Goal: Task Accomplishment & Management: Use online tool/utility

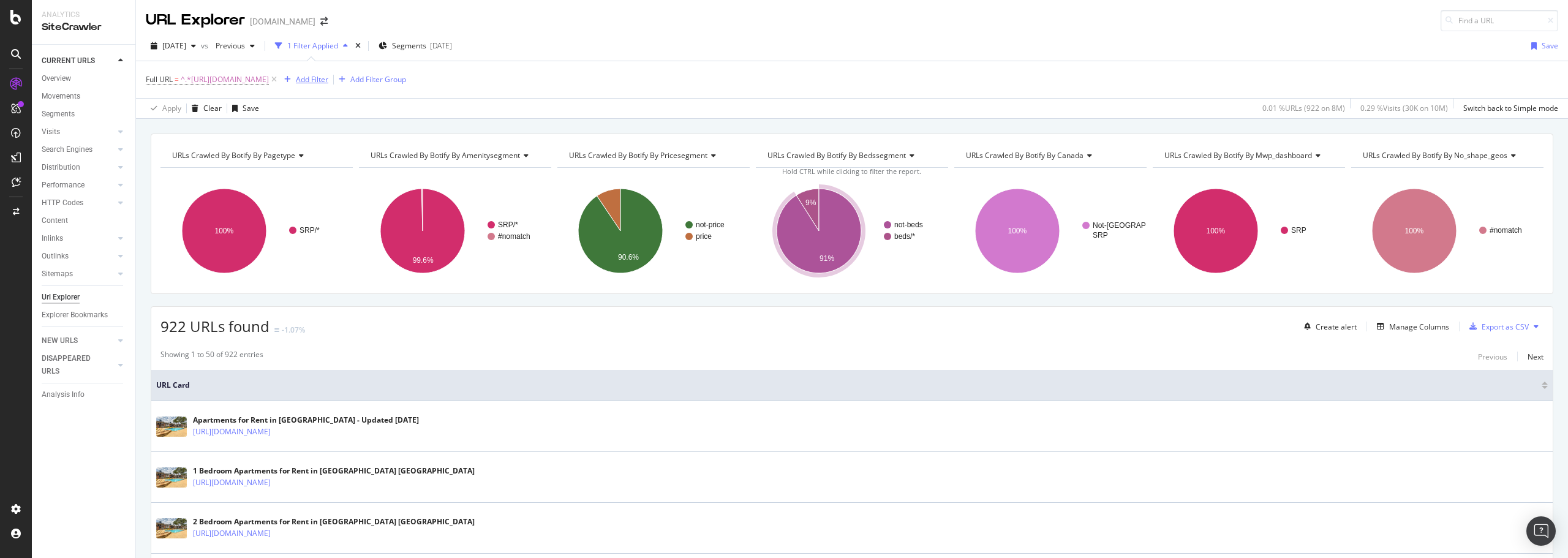
click at [328, 81] on div "Add Filter" at bounding box center [312, 80] width 32 height 11
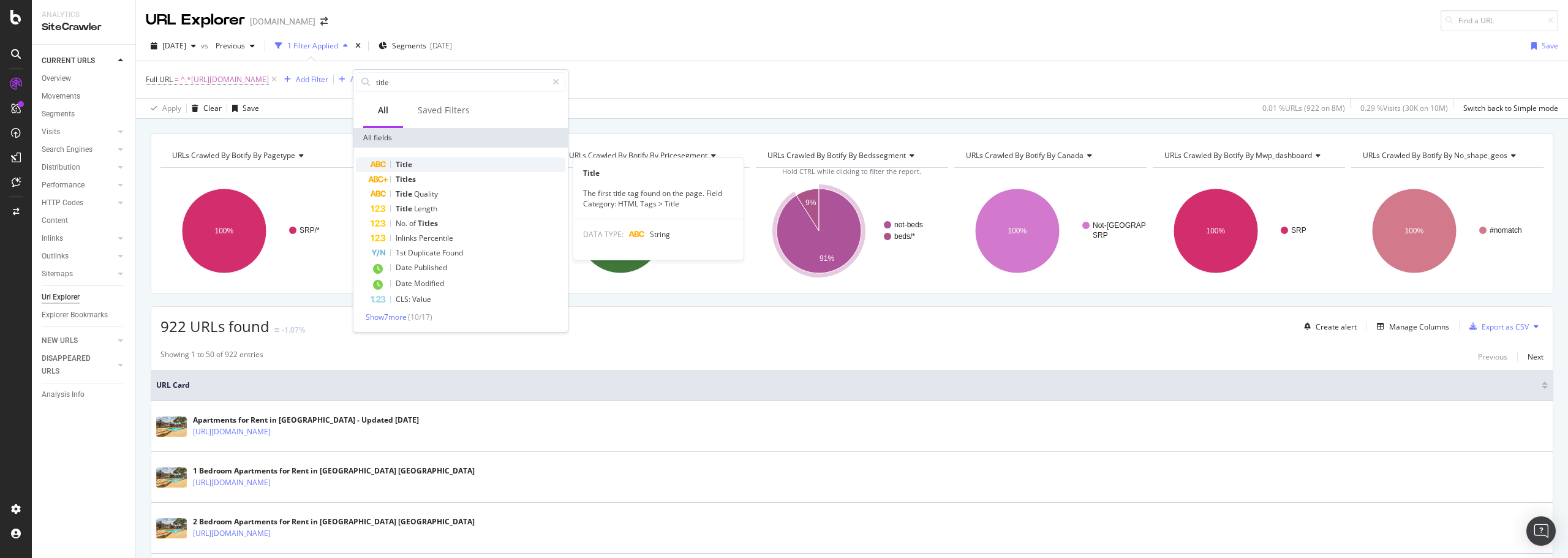
type input "title"
click at [437, 168] on div "Title" at bounding box center [468, 165] width 195 height 14
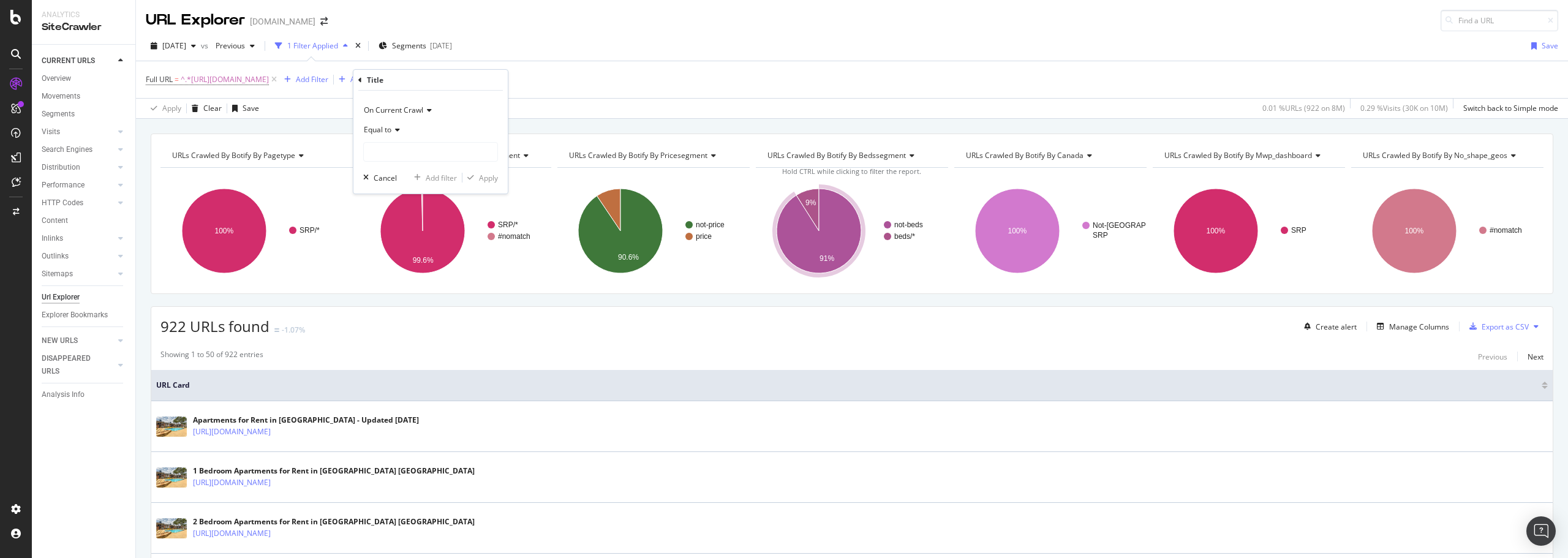
click at [386, 128] on span "Equal to" at bounding box center [378, 130] width 28 height 11
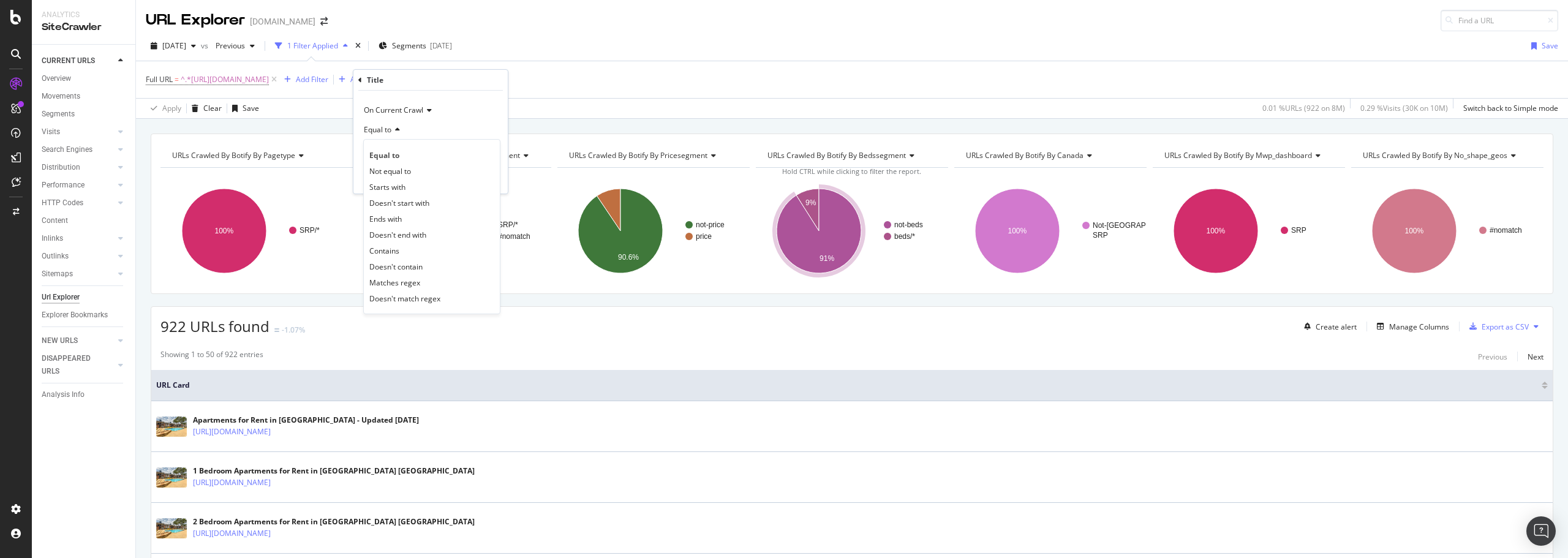
drag, startPoint x: 387, startPoint y: 266, endPoint x: 393, endPoint y: 193, distance: 73.2
click at [387, 266] on span "Doesn't contain" at bounding box center [395, 267] width 53 height 11
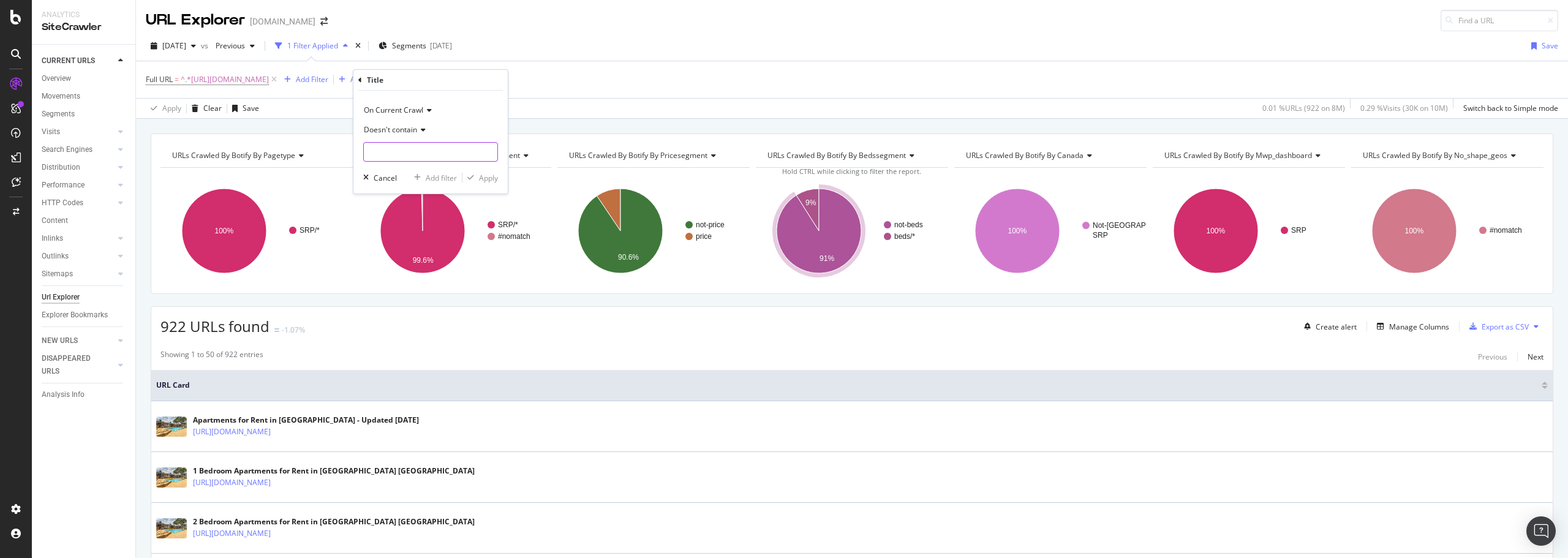
click at [391, 149] on input "text" at bounding box center [430, 152] width 134 height 20
type input "Page"
click at [495, 181] on div "Apply" at bounding box center [488, 178] width 19 height 11
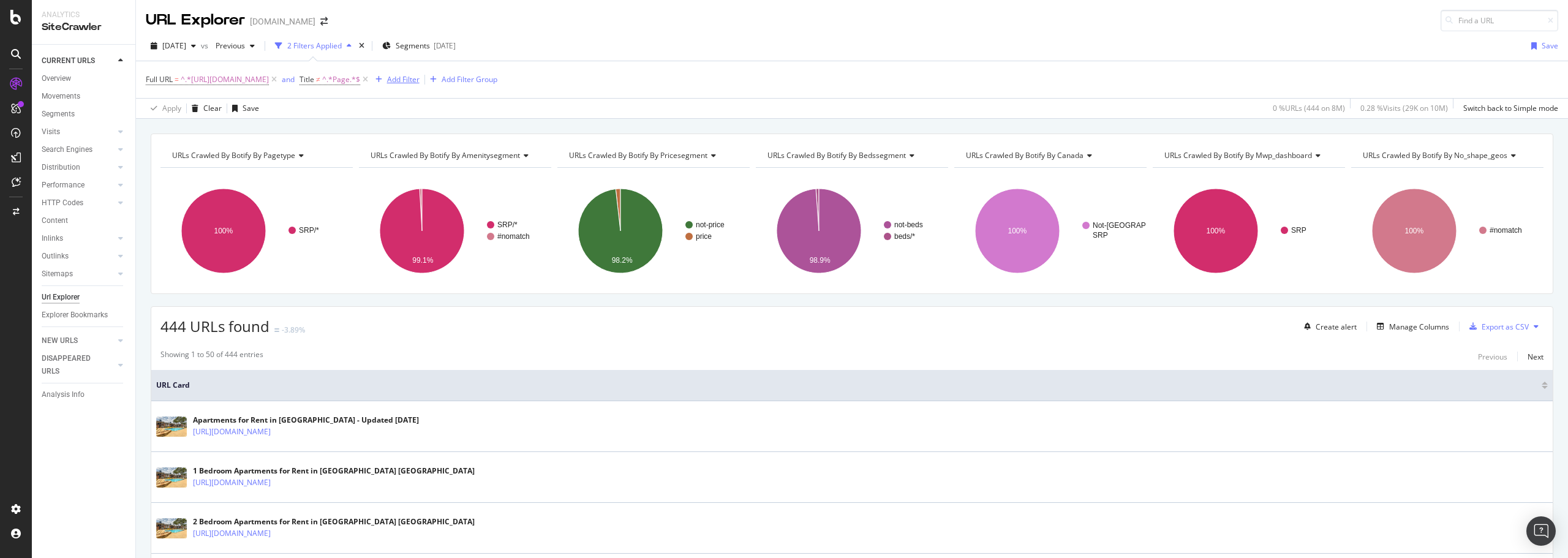
click at [420, 82] on div "Add Filter" at bounding box center [403, 80] width 32 height 11
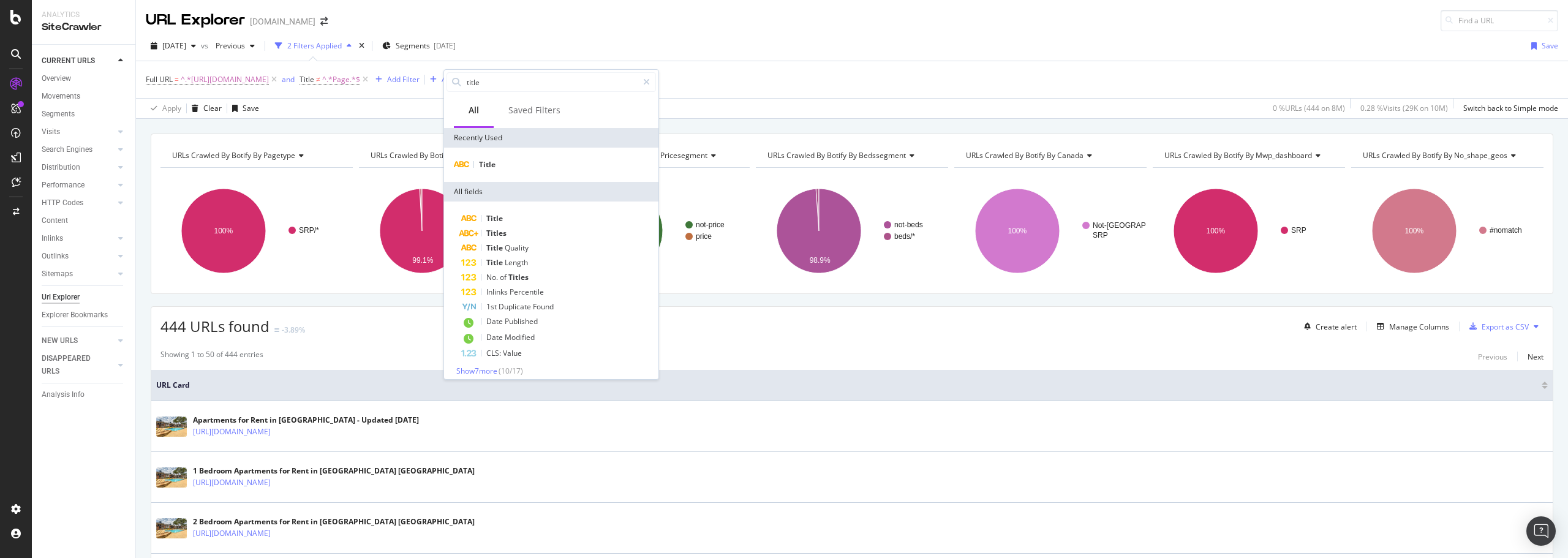
click at [416, 110] on div "Apply Clear Save 0 % URLs ( 444 on 8M ) 0.28 % Visits ( 29K on 10M ) Switch bac…" at bounding box center [852, 108] width 1432 height 20
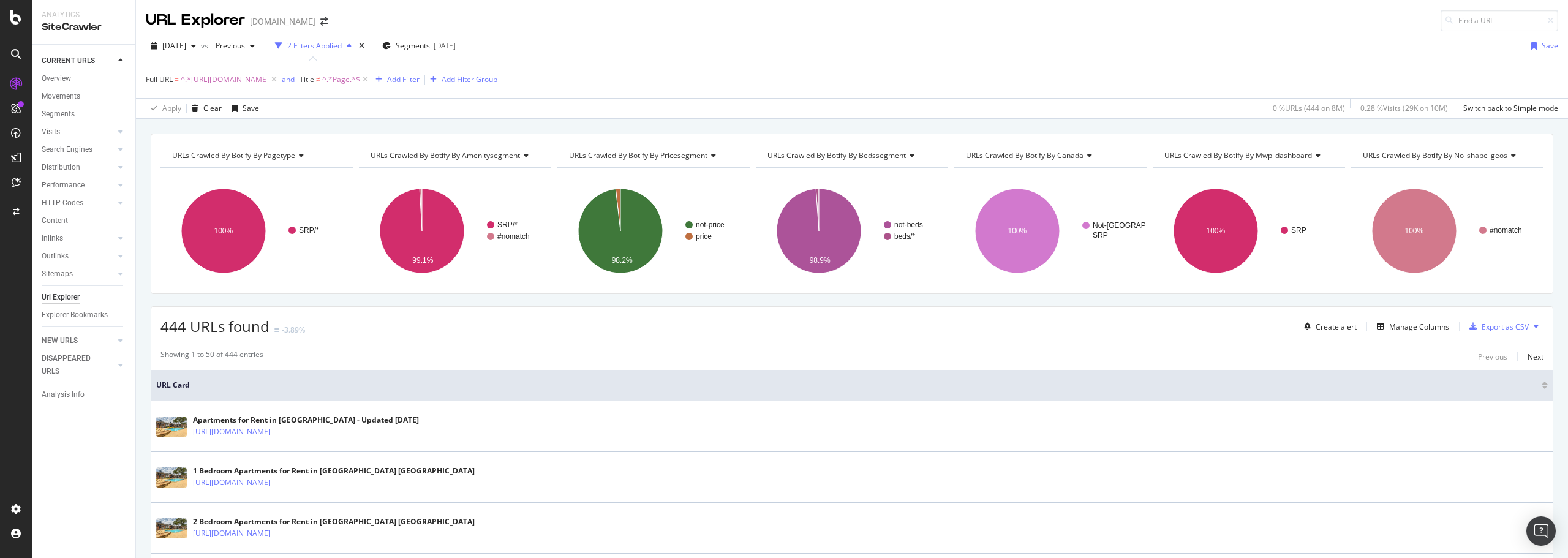
click at [497, 84] on div "Add Filter Group" at bounding box center [469, 80] width 56 height 11
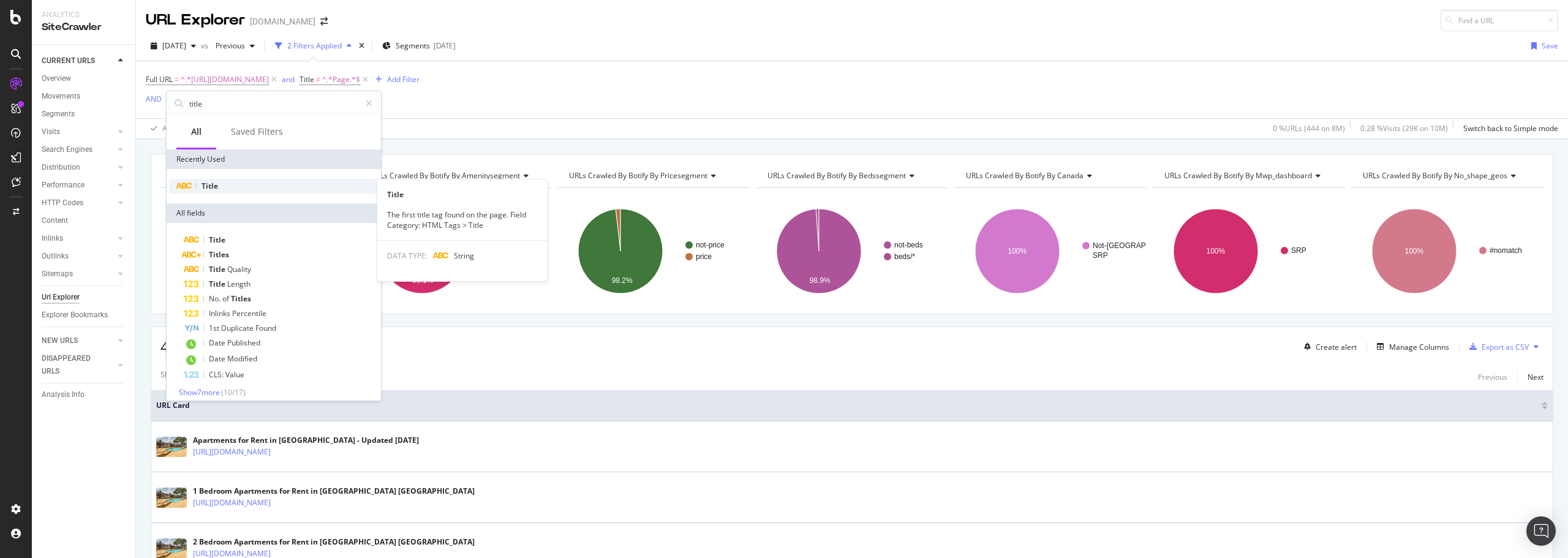
click at [228, 188] on div "Title" at bounding box center [274, 186] width 209 height 14
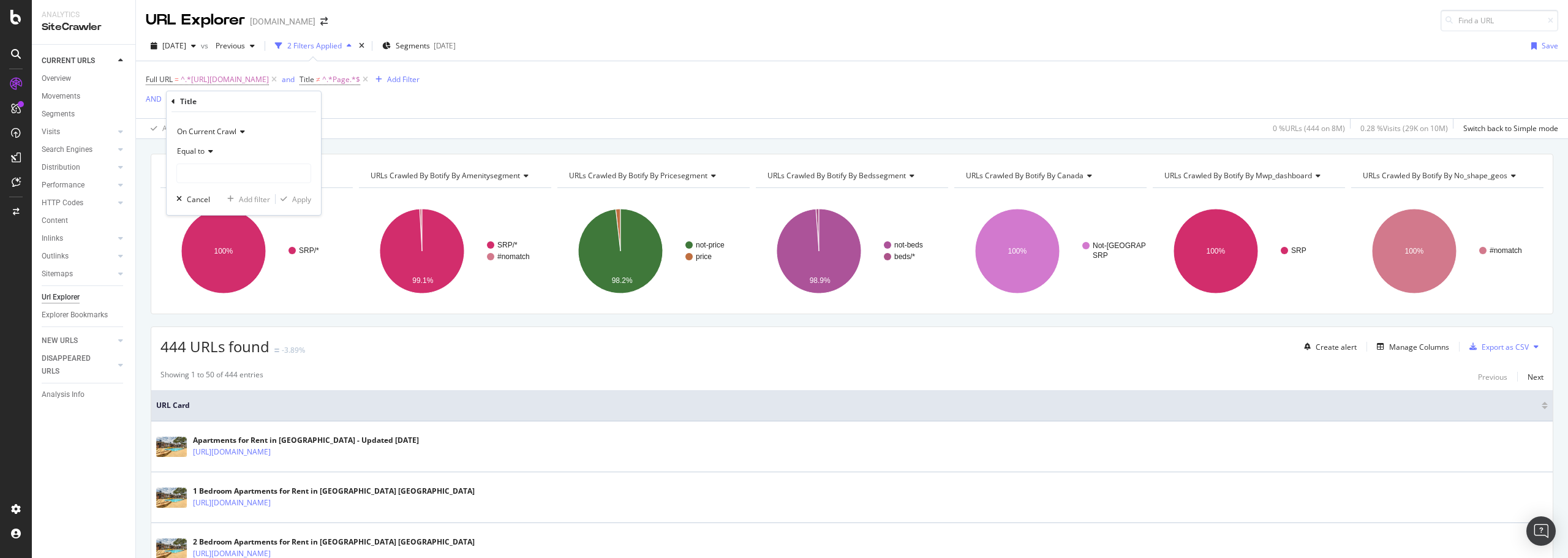
click at [213, 133] on span "On Current Crawl" at bounding box center [207, 132] width 59 height 11
click at [277, 108] on div "Title" at bounding box center [244, 102] width 145 height 21
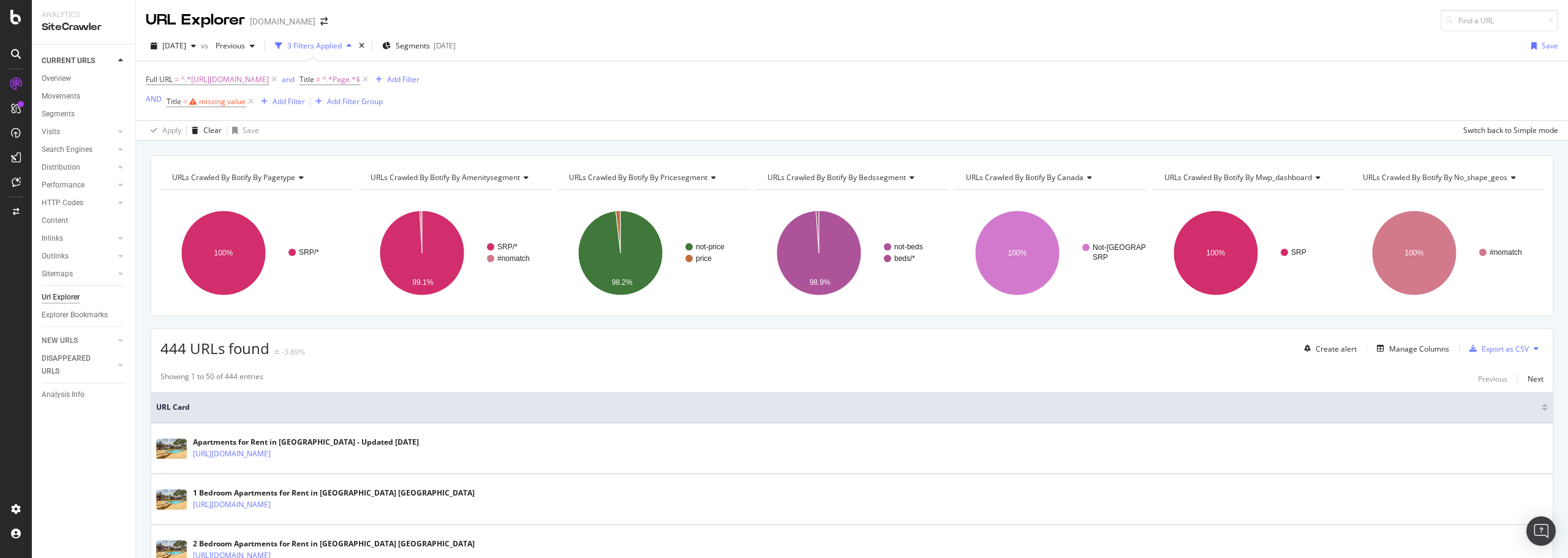
click at [374, 97] on div "Full URL = ^.*[URL][DOMAIN_NAME] and Title ≠ ^.*Page.*$ Add Filter AND Title = …" at bounding box center [283, 91] width 274 height 39
click at [220, 102] on div "missing value" at bounding box center [222, 101] width 47 height 11
click at [202, 148] on span "Equal to" at bounding box center [191, 150] width 28 height 11
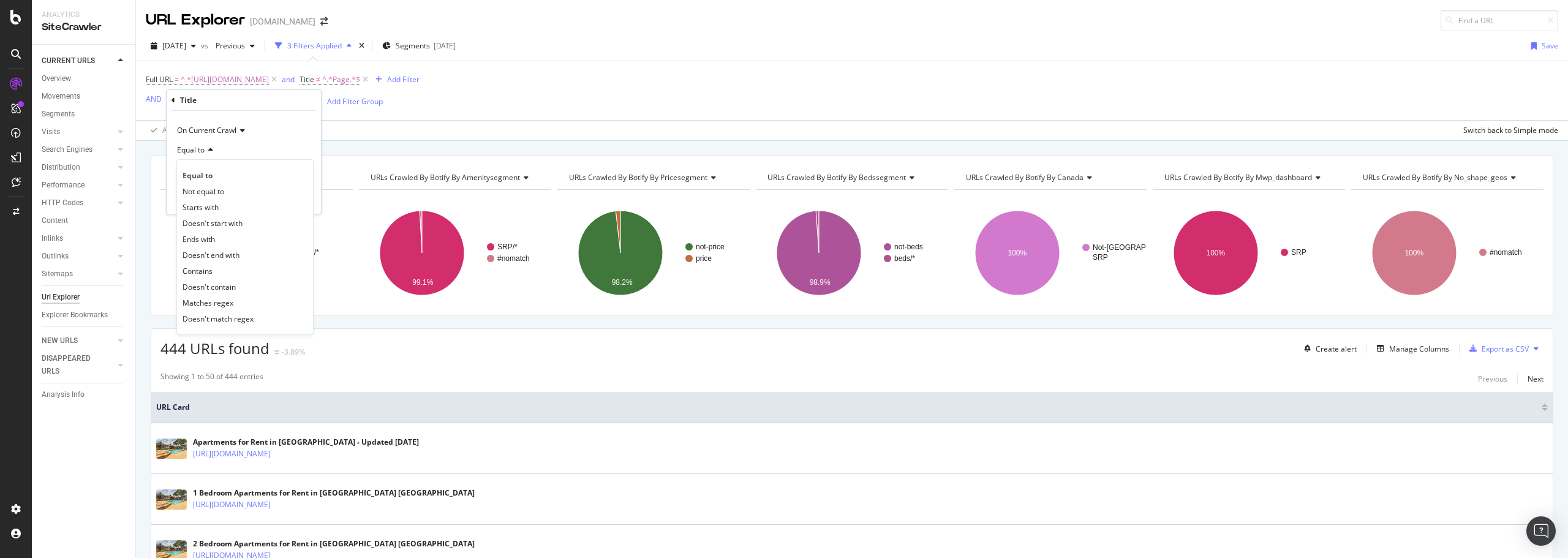
click at [228, 292] on span "Doesn't contain" at bounding box center [208, 287] width 53 height 11
click at [237, 167] on input "text" at bounding box center [243, 172] width 134 height 20
type input "Page"
click at [296, 201] on div "Apply" at bounding box center [301, 198] width 19 height 11
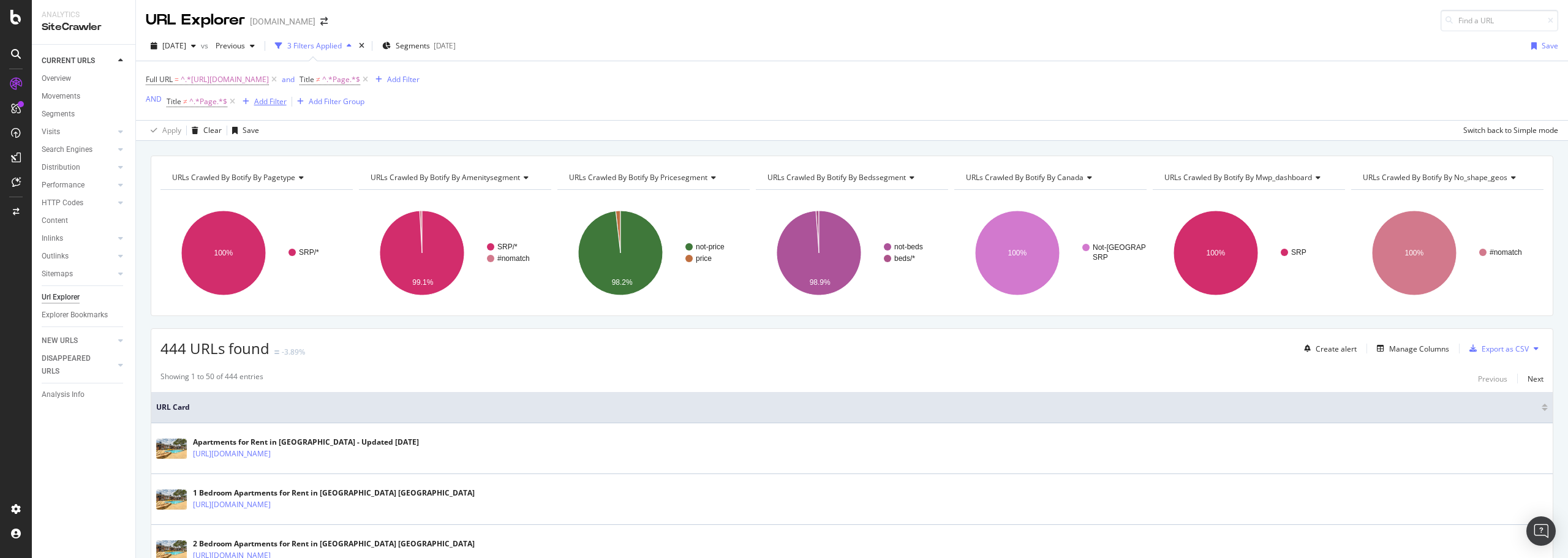
click at [271, 106] on div "Add Filter" at bounding box center [270, 101] width 32 height 11
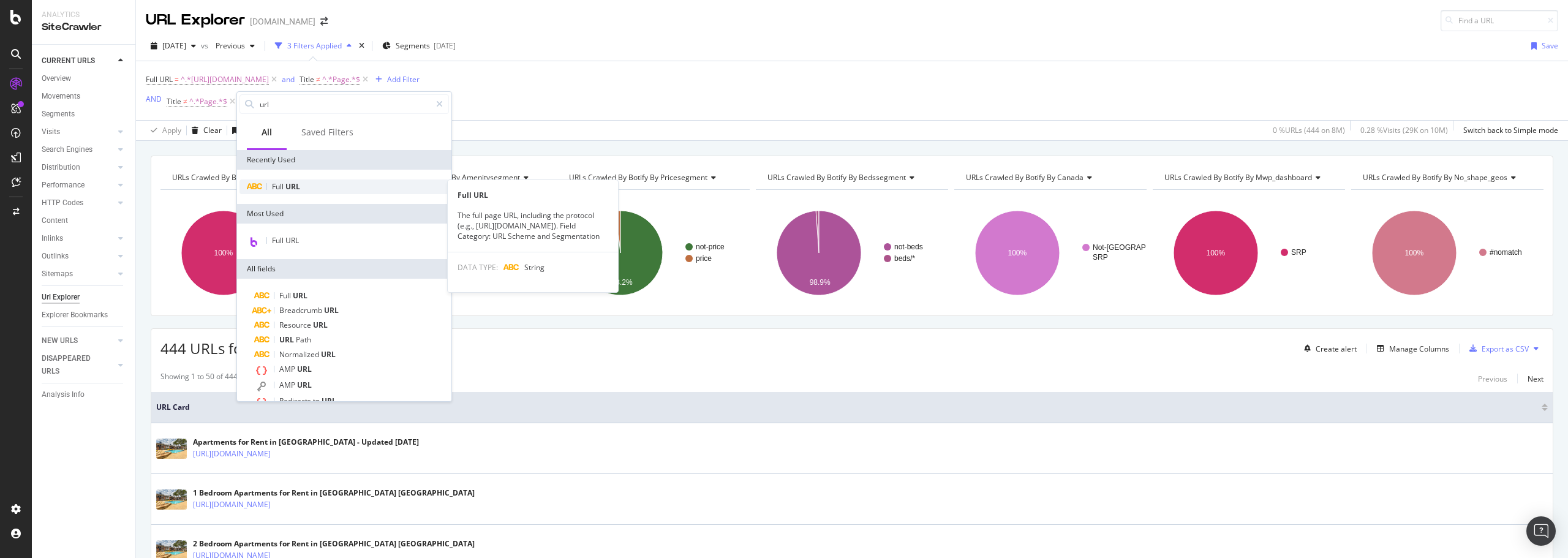
type input "url"
click at [286, 180] on div "Full URL" at bounding box center [344, 187] width 209 height 14
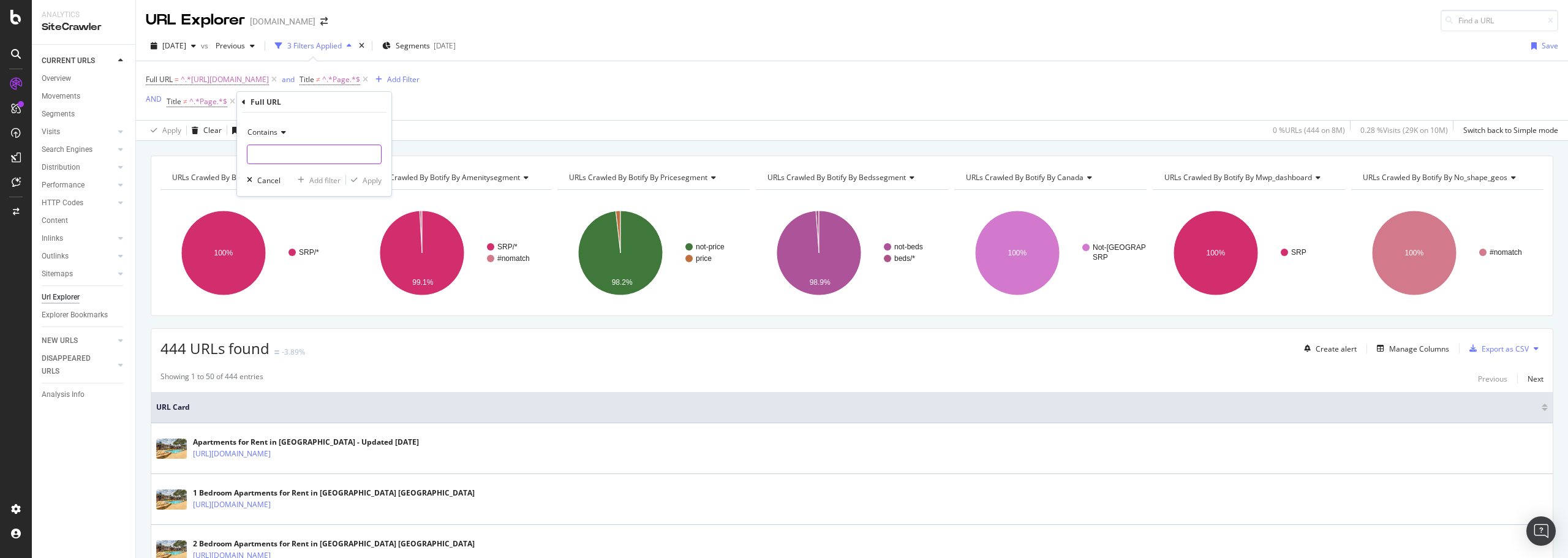
click at [289, 149] on input "text" at bounding box center [314, 155] width 134 height 20
click at [267, 127] on span "Contains" at bounding box center [262, 132] width 30 height 11
click at [278, 268] on span "Doesn't contain" at bounding box center [280, 269] width 53 height 11
click at [283, 157] on input "text" at bounding box center [314, 155] width 134 height 20
type input "77"
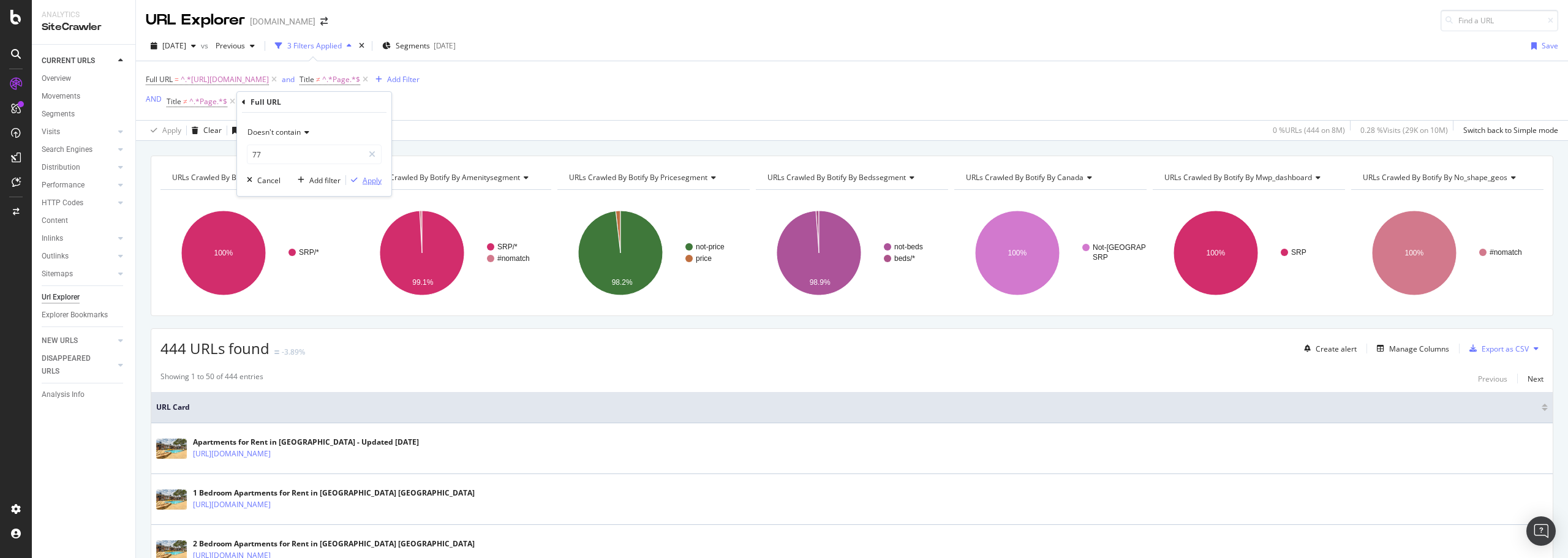
click at [371, 182] on div "Apply" at bounding box center [372, 180] width 19 height 11
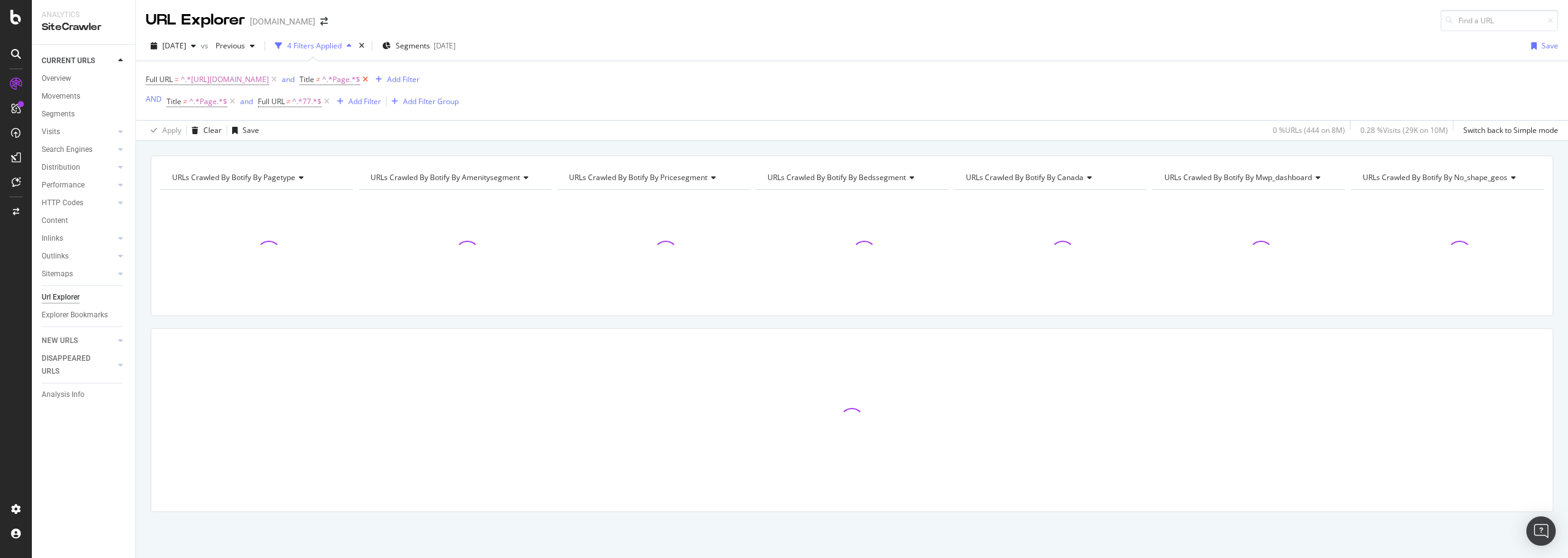
click at [370, 80] on icon at bounding box center [365, 80] width 11 height 13
click at [247, 104] on div "and" at bounding box center [247, 101] width 13 height 11
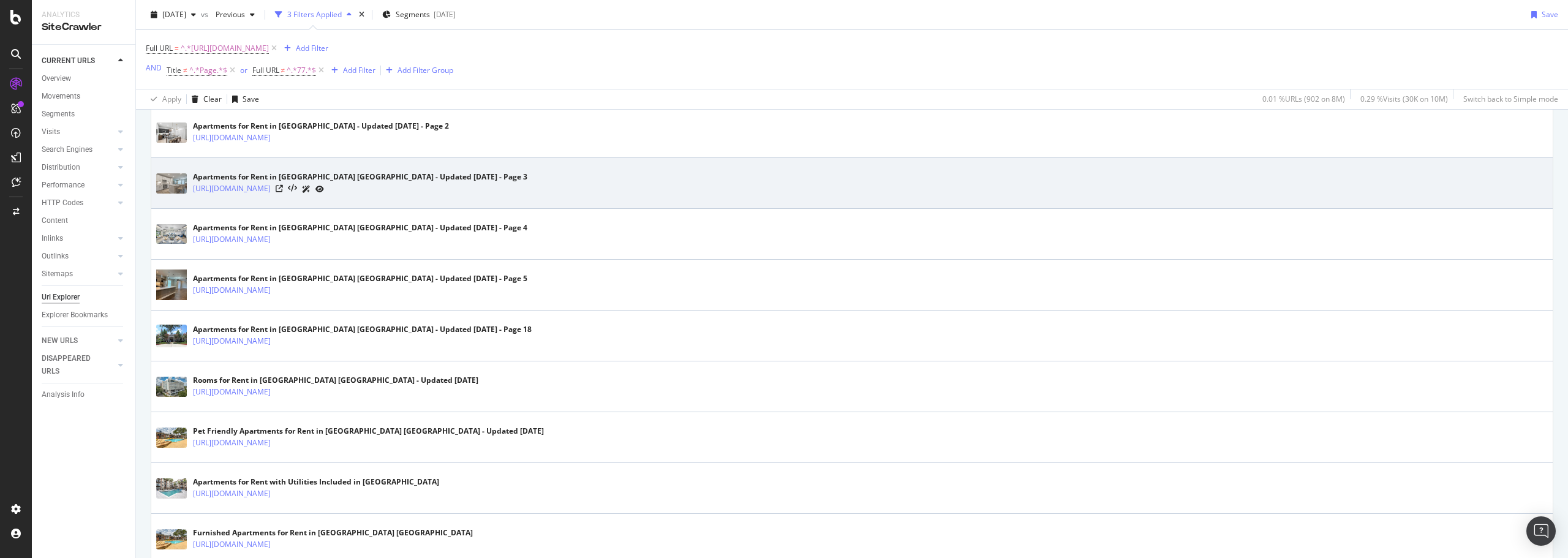
scroll to position [1715, 0]
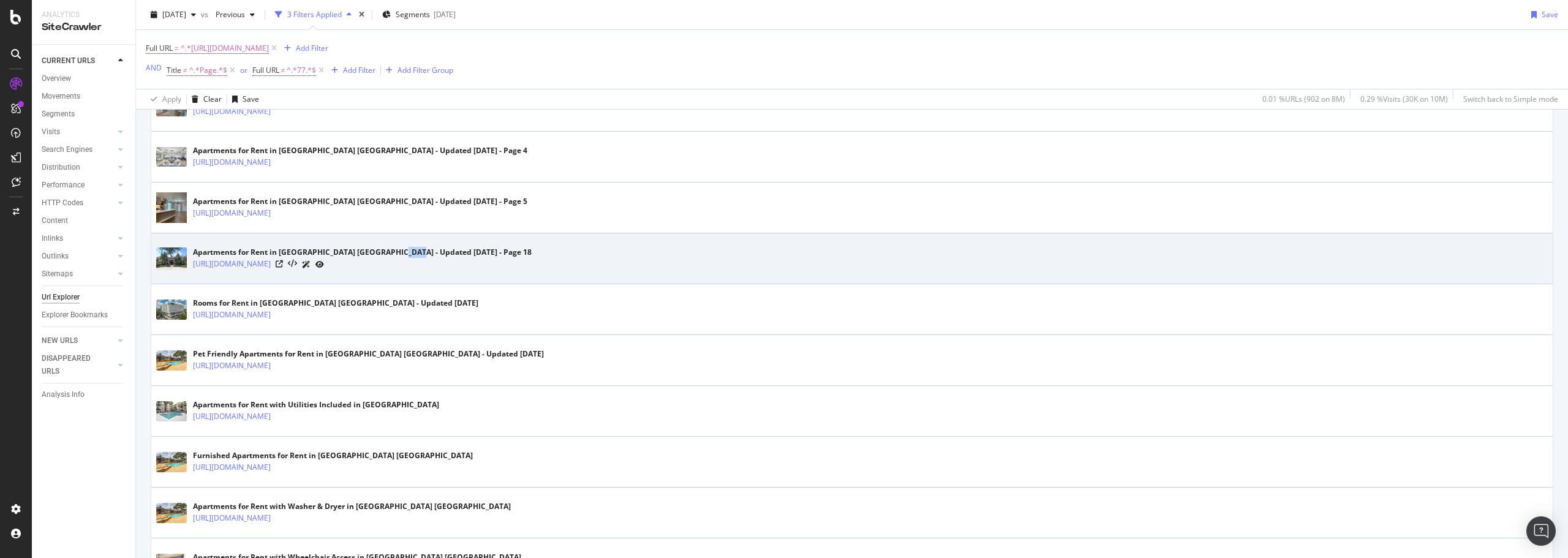
copy div "Page"
drag, startPoint x: 391, startPoint y: 251, endPoint x: 407, endPoint y: 252, distance: 16.0
click at [407, 252] on div "Apartments for Rent in [GEOGRAPHIC_DATA] [GEOGRAPHIC_DATA] - Updated [DATE] - P…" at bounding box center [362, 252] width 339 height 11
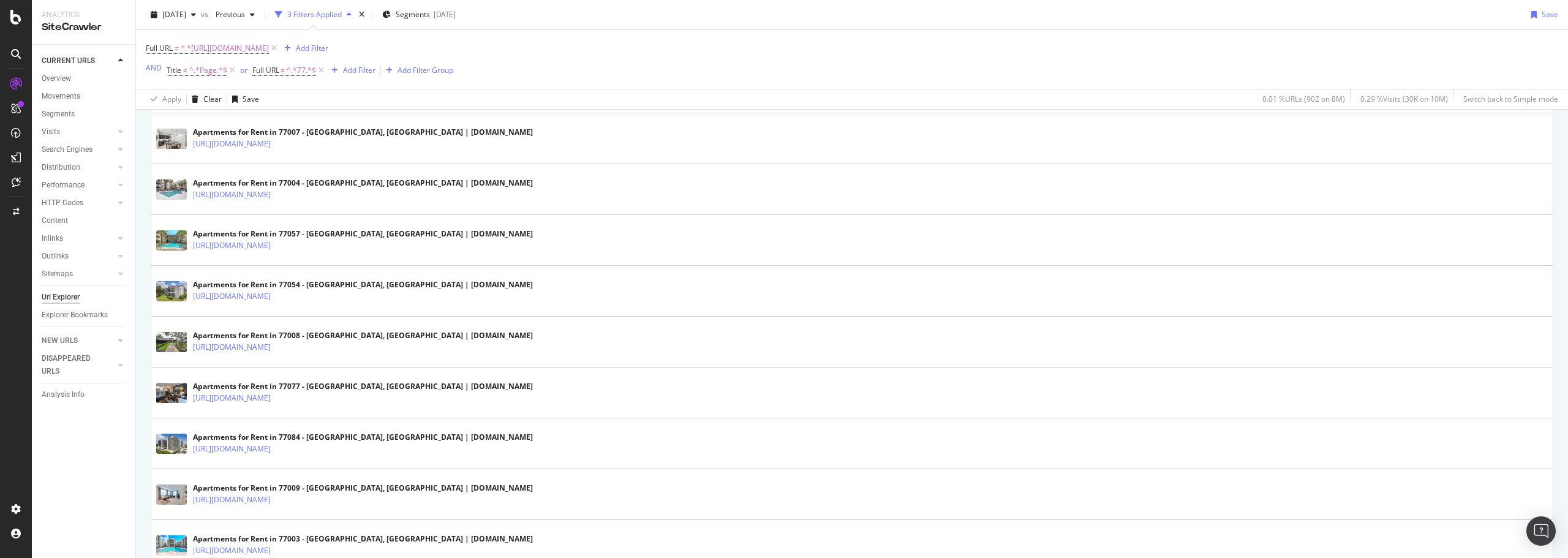
scroll to position [490, 0]
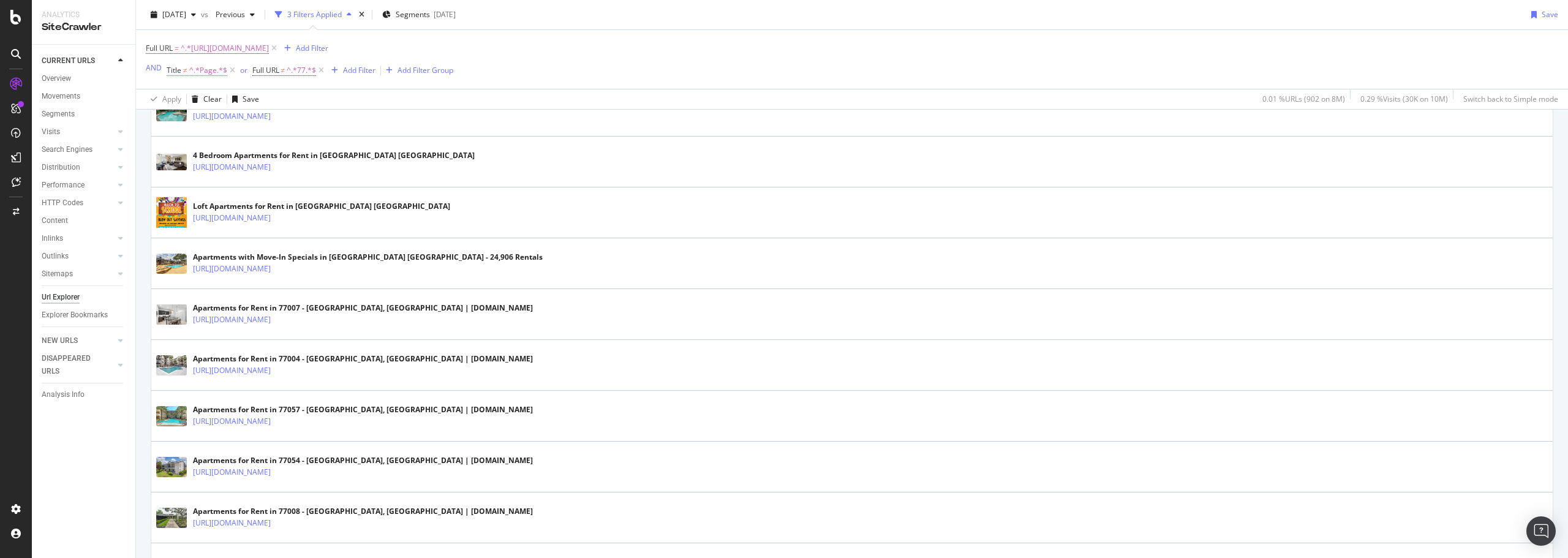
click at [208, 71] on span "^.*Page.*$" at bounding box center [208, 70] width 38 height 17
click at [214, 140] on input "Page" at bounding box center [235, 141] width 116 height 20
click at [300, 165] on div "Apply" at bounding box center [301, 167] width 19 height 11
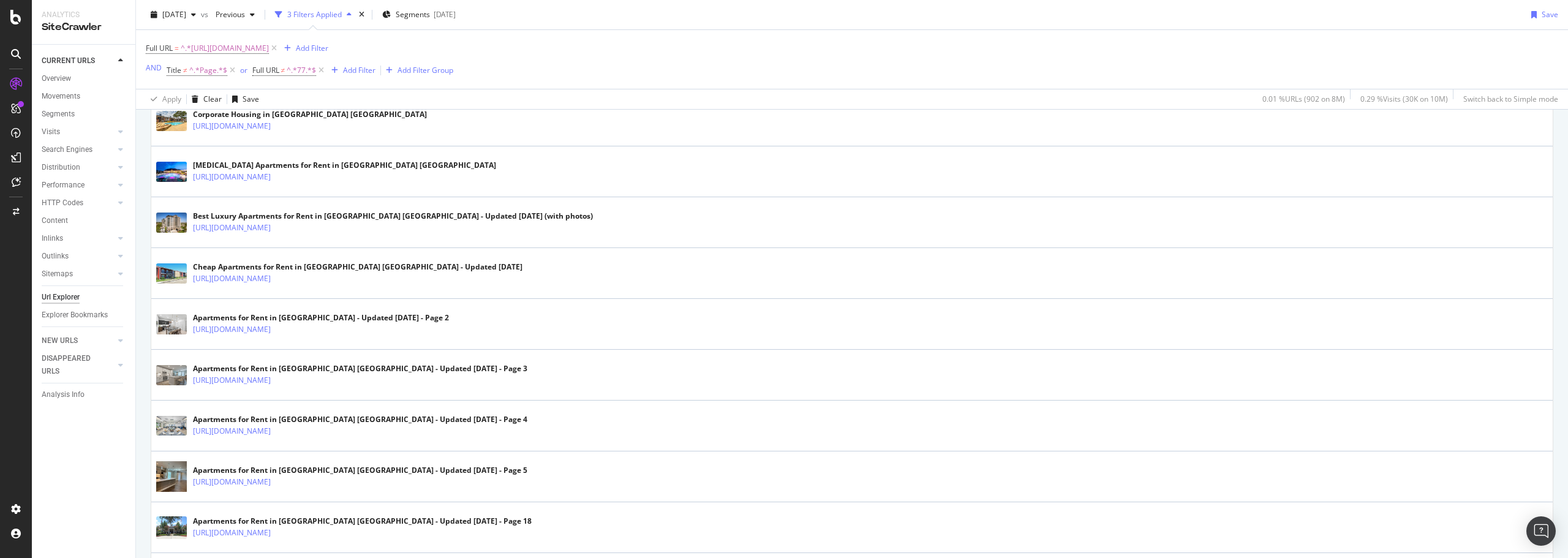
scroll to position [1471, 0]
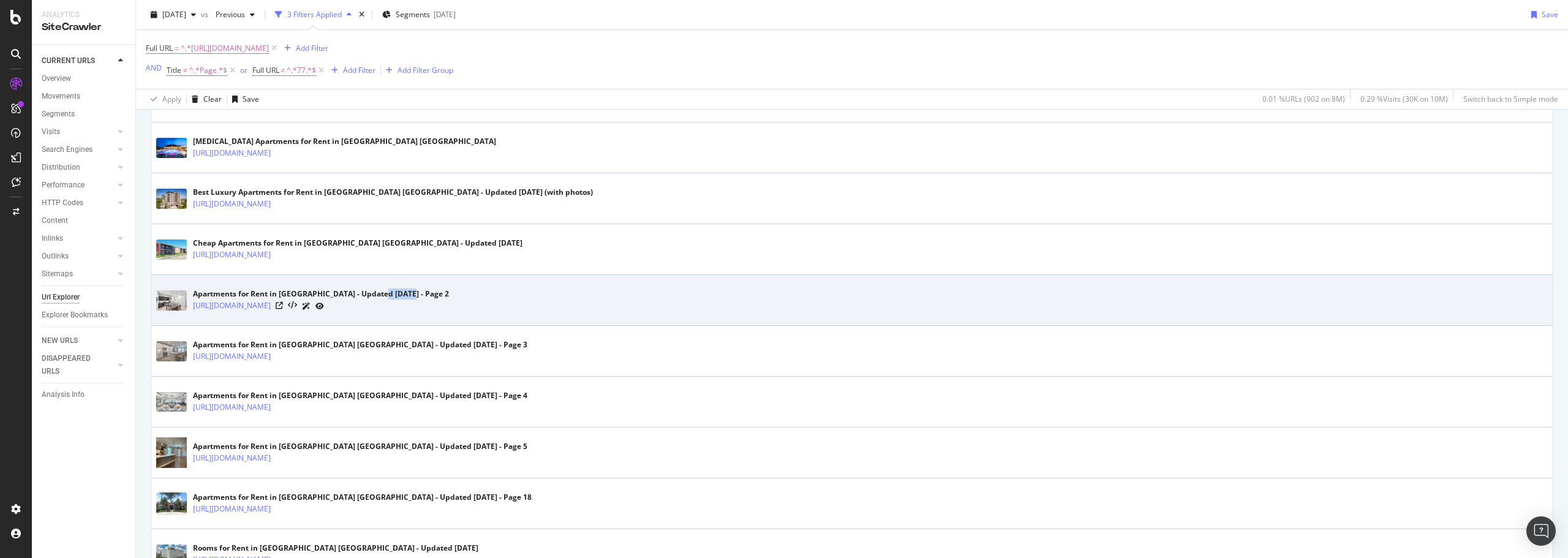
drag, startPoint x: 384, startPoint y: 292, endPoint x: 407, endPoint y: 293, distance: 23.0
click at [407, 293] on div "Apartments for Rent in [GEOGRAPHIC_DATA] - Updated [DATE] - Page 2" at bounding box center [320, 294] width 256 height 11
copy div "- Page"
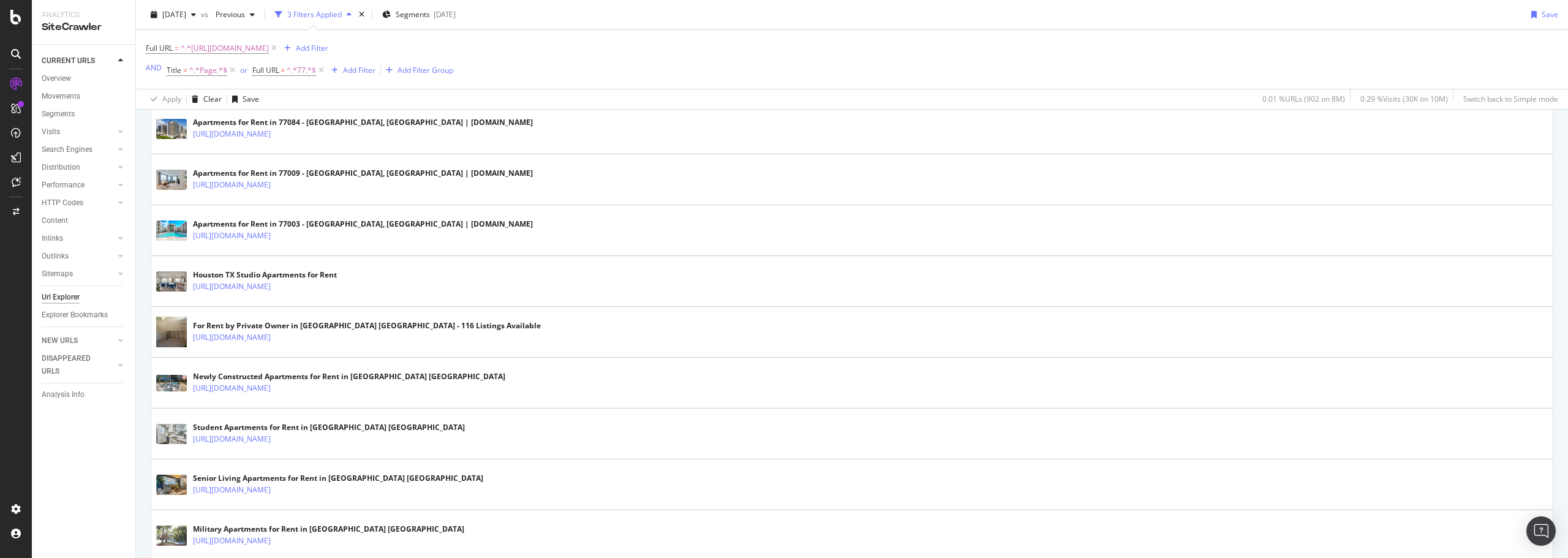
scroll to position [980, 0]
click at [202, 68] on span "^.*Page.*$" at bounding box center [208, 70] width 38 height 17
click at [223, 145] on input "Page" at bounding box center [235, 141] width 116 height 20
paste input "-"
type input "- Page"
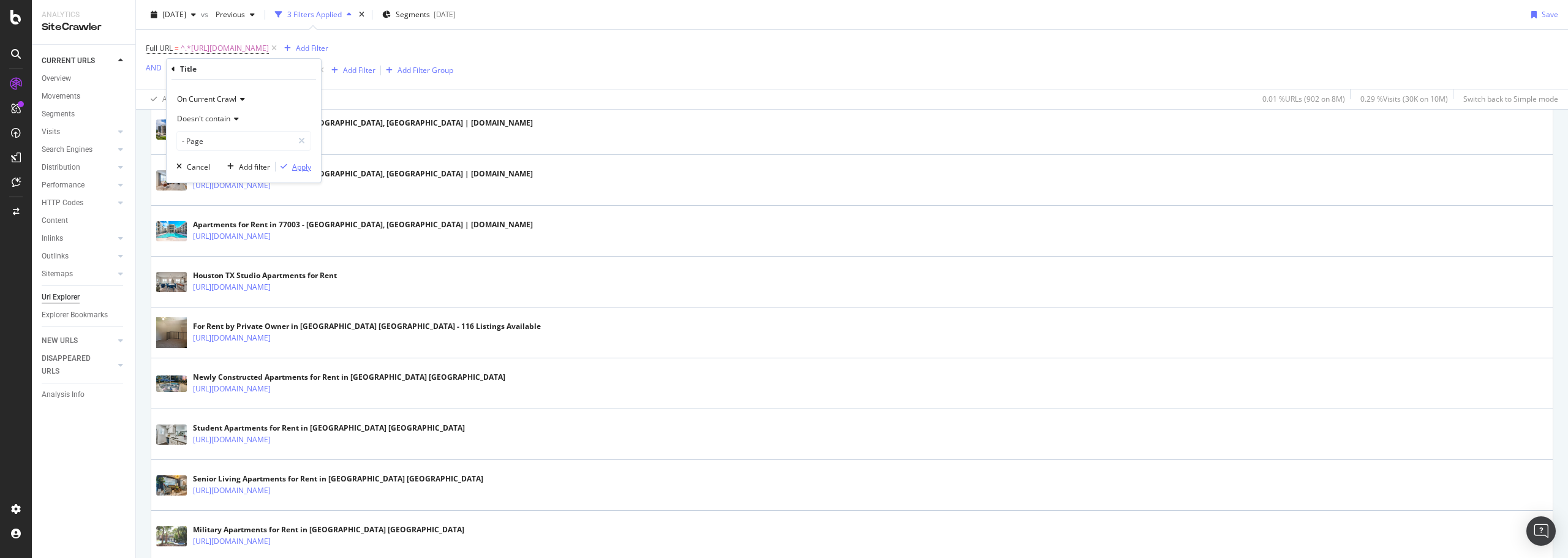
click at [299, 165] on div "Apply" at bounding box center [301, 167] width 19 height 11
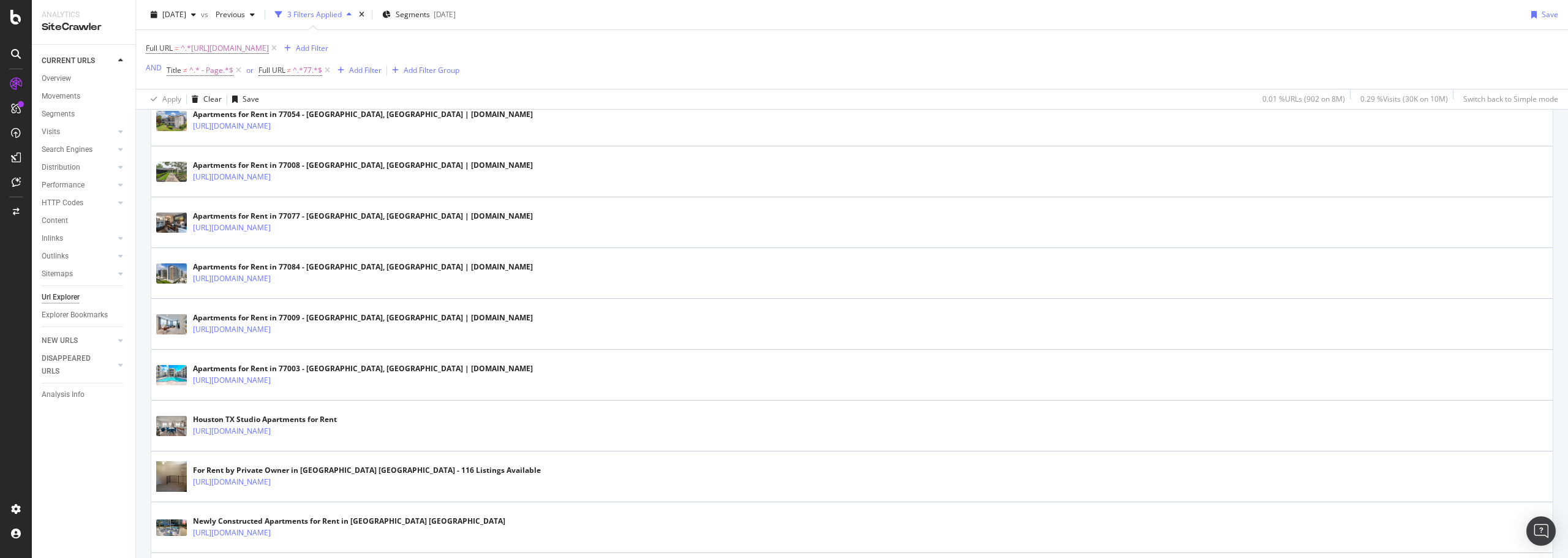
scroll to position [858, 0]
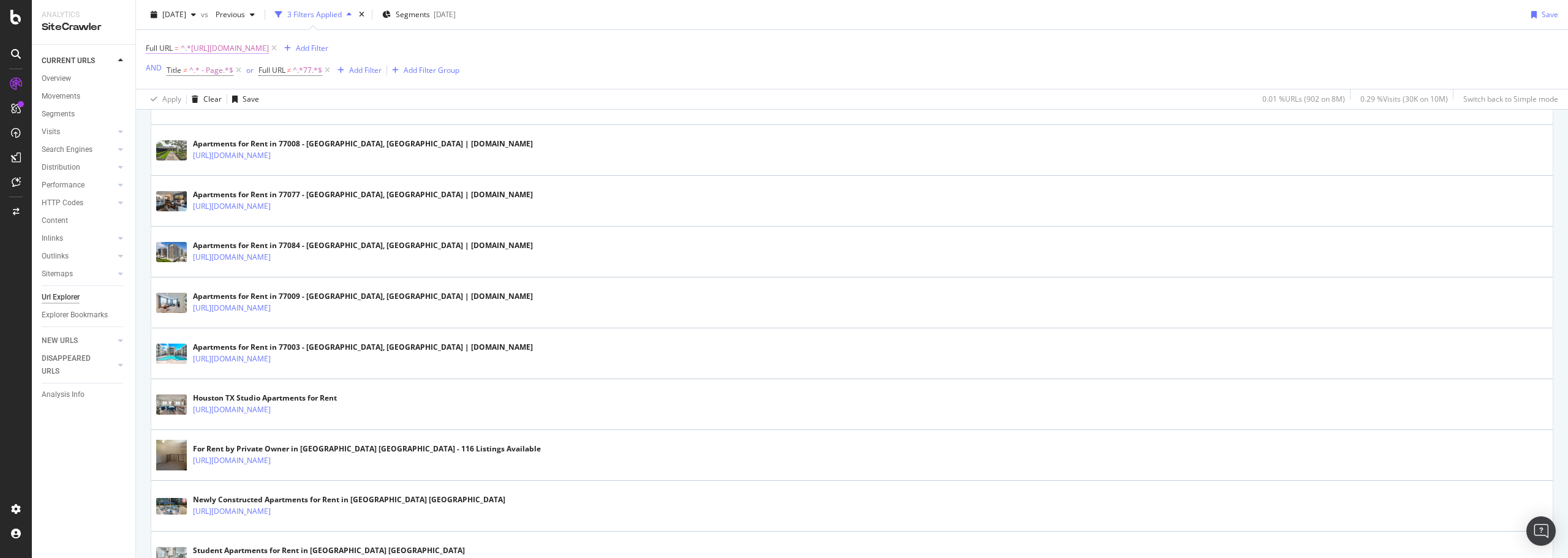
click at [328, 72] on icon at bounding box center [328, 70] width 11 height 13
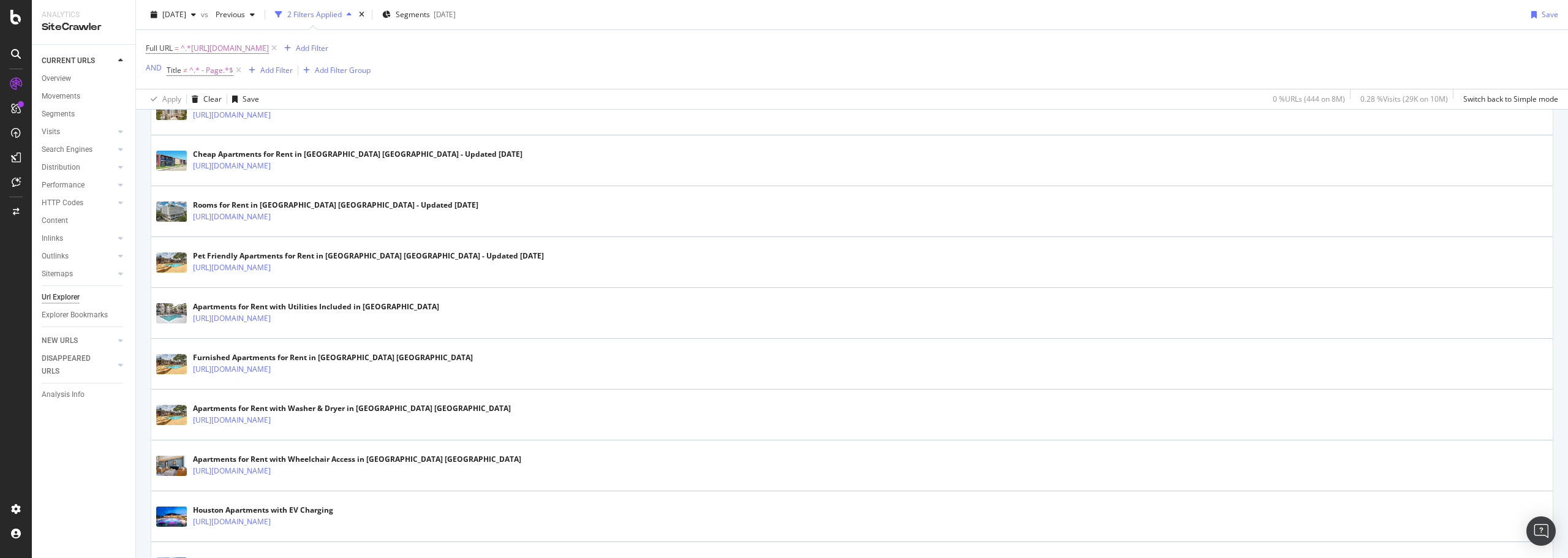
scroll to position [1069, 0]
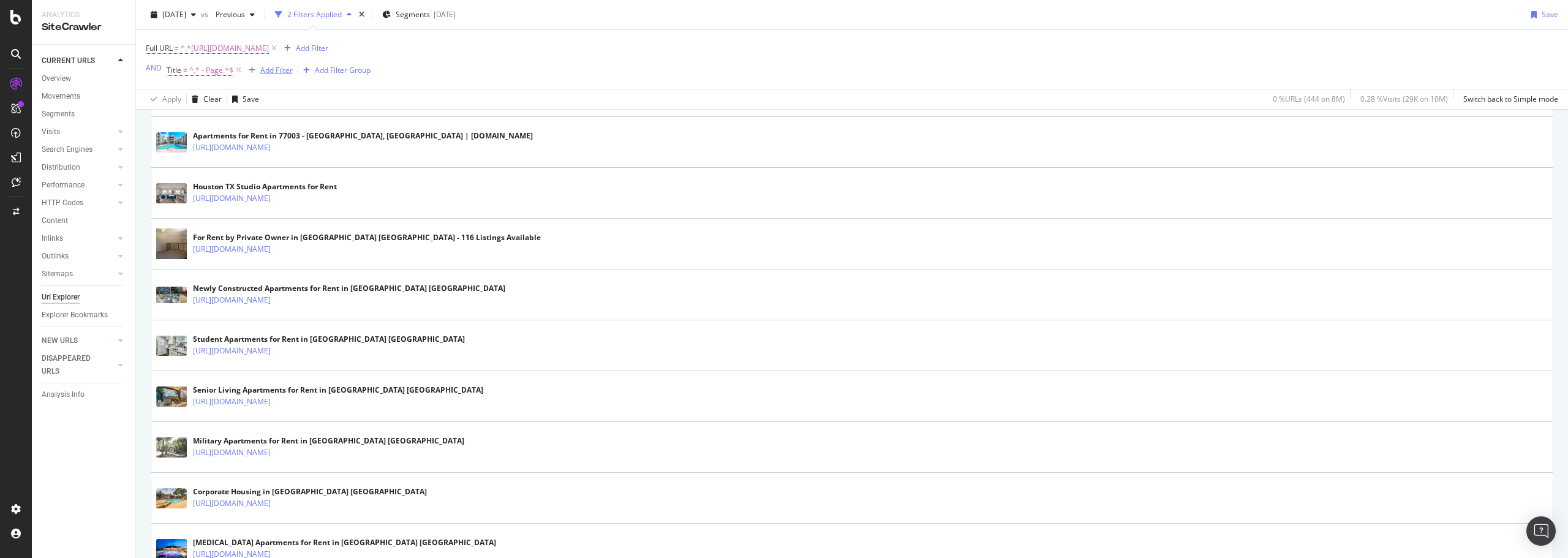
click at [271, 71] on div "Add Filter" at bounding box center [276, 70] width 32 height 11
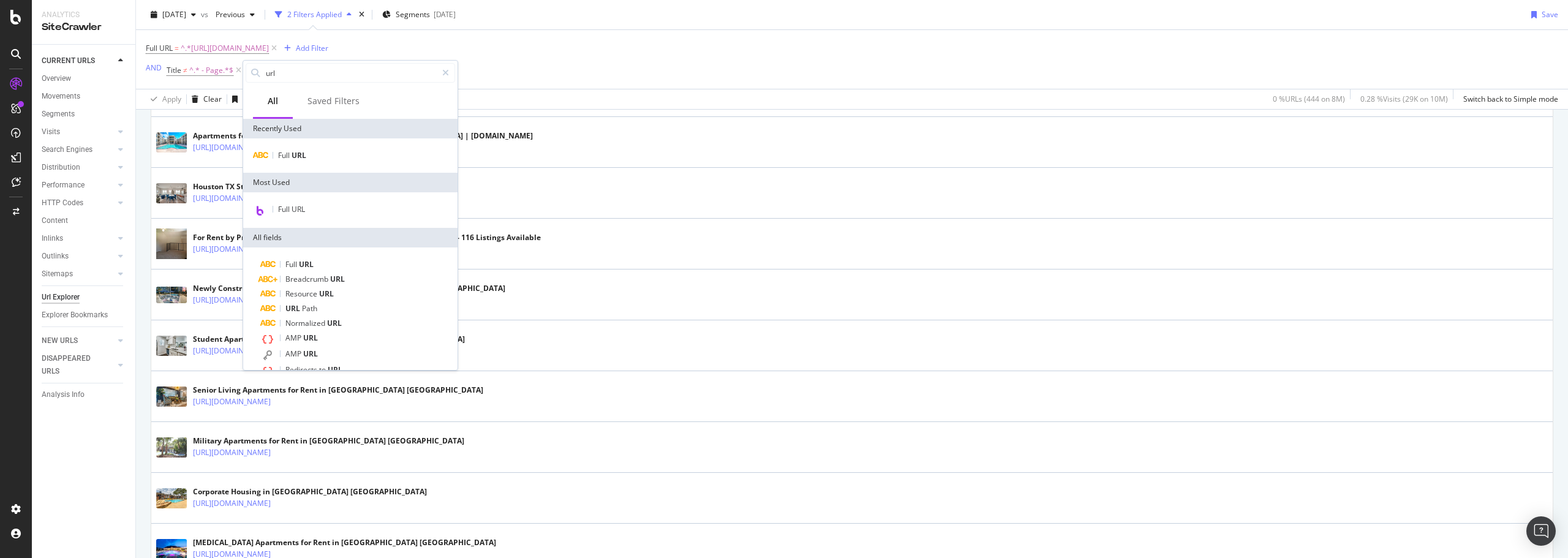
click at [492, 78] on div "Full URL = ^.*[URL][DOMAIN_NAME] Add Filter AND Title ≠ ^.* - Page.*$ Add Filte…" at bounding box center [852, 59] width 1412 height 59
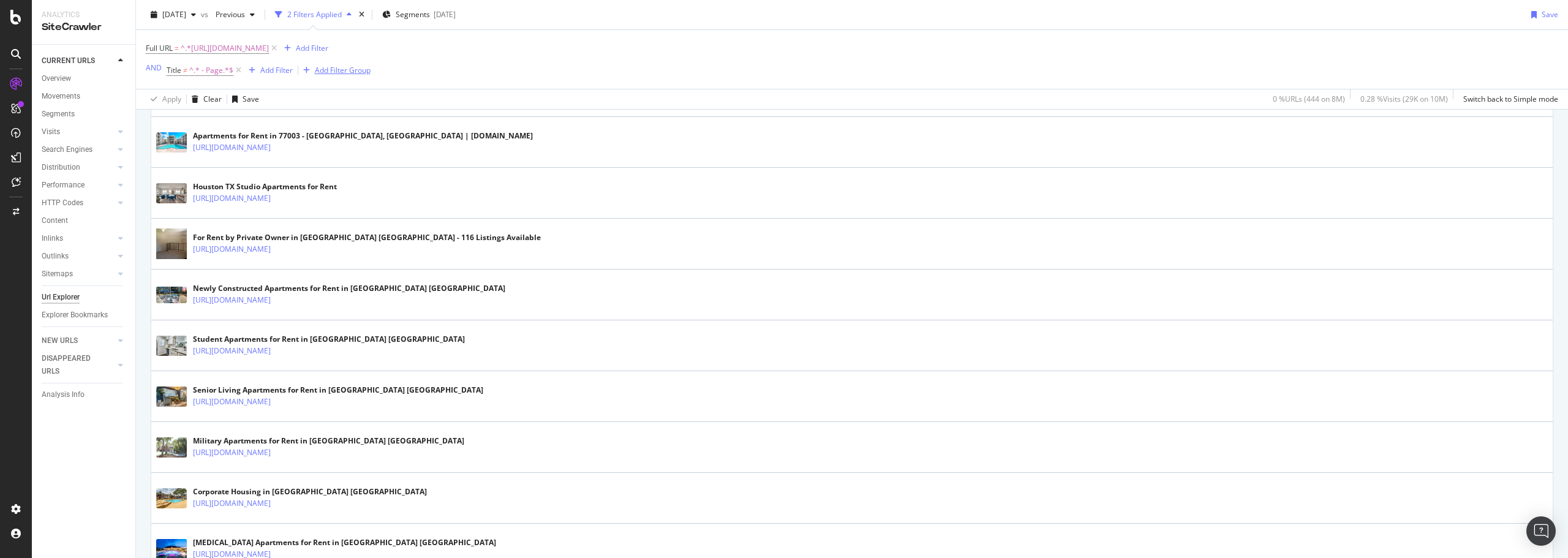
click at [347, 69] on div "Add Filter Group" at bounding box center [343, 70] width 56 height 11
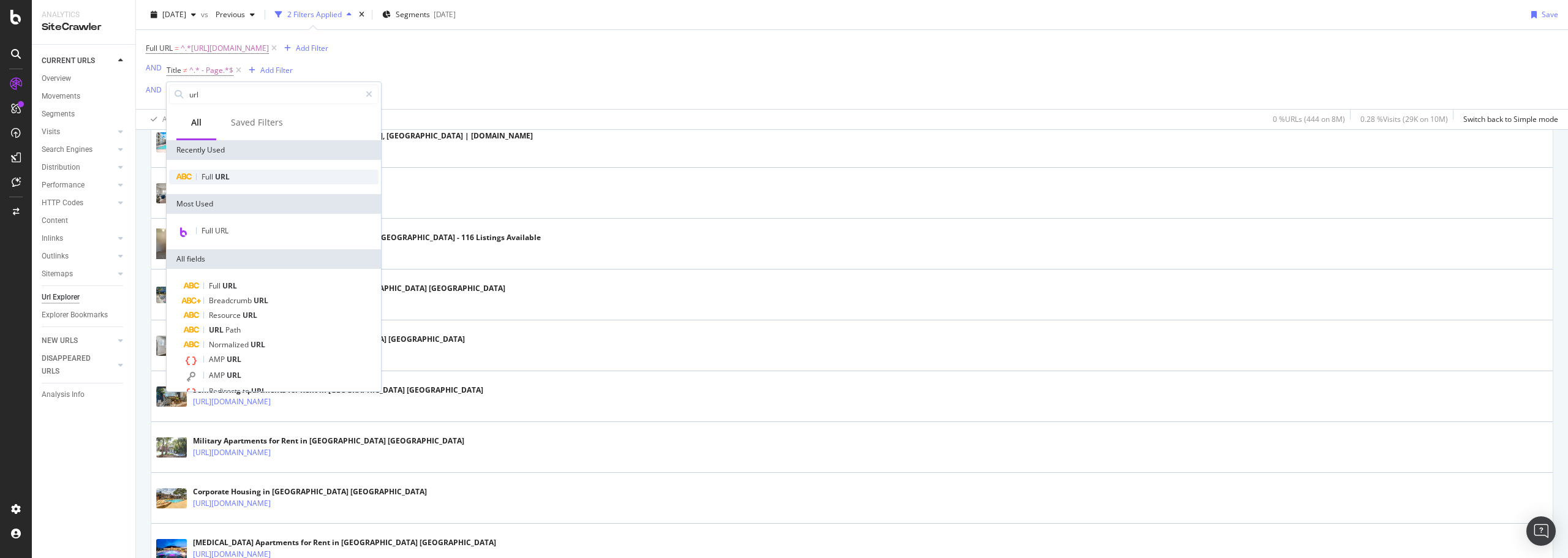
click at [243, 182] on div "Full URL" at bounding box center [274, 177] width 209 height 14
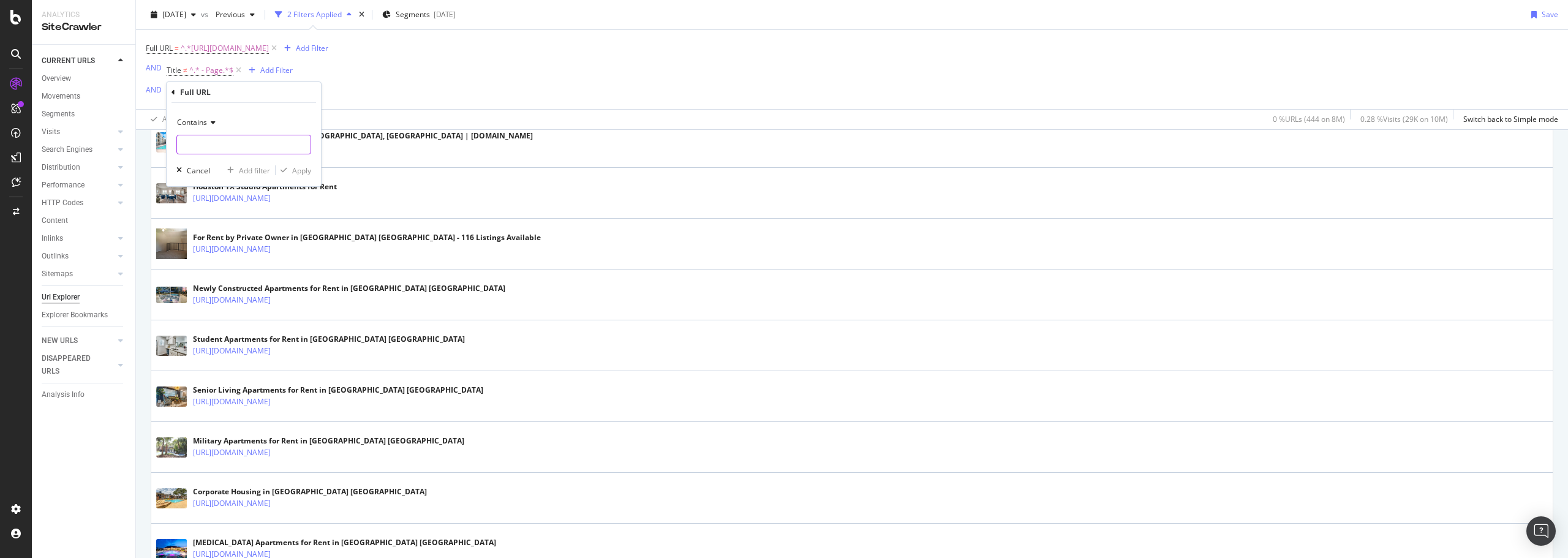
click at [205, 140] on input "text" at bounding box center [243, 145] width 134 height 20
click at [207, 123] on span "Contains" at bounding box center [192, 122] width 30 height 11
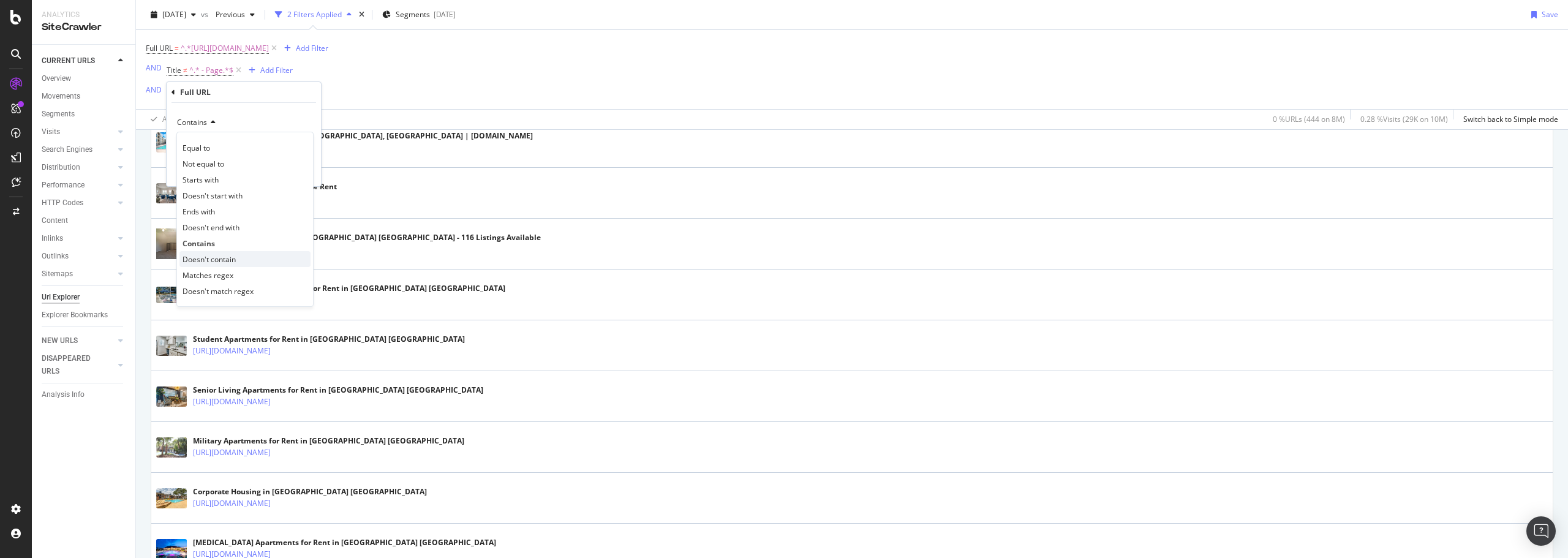
click at [218, 262] on span "Doesn't contain" at bounding box center [208, 259] width 53 height 11
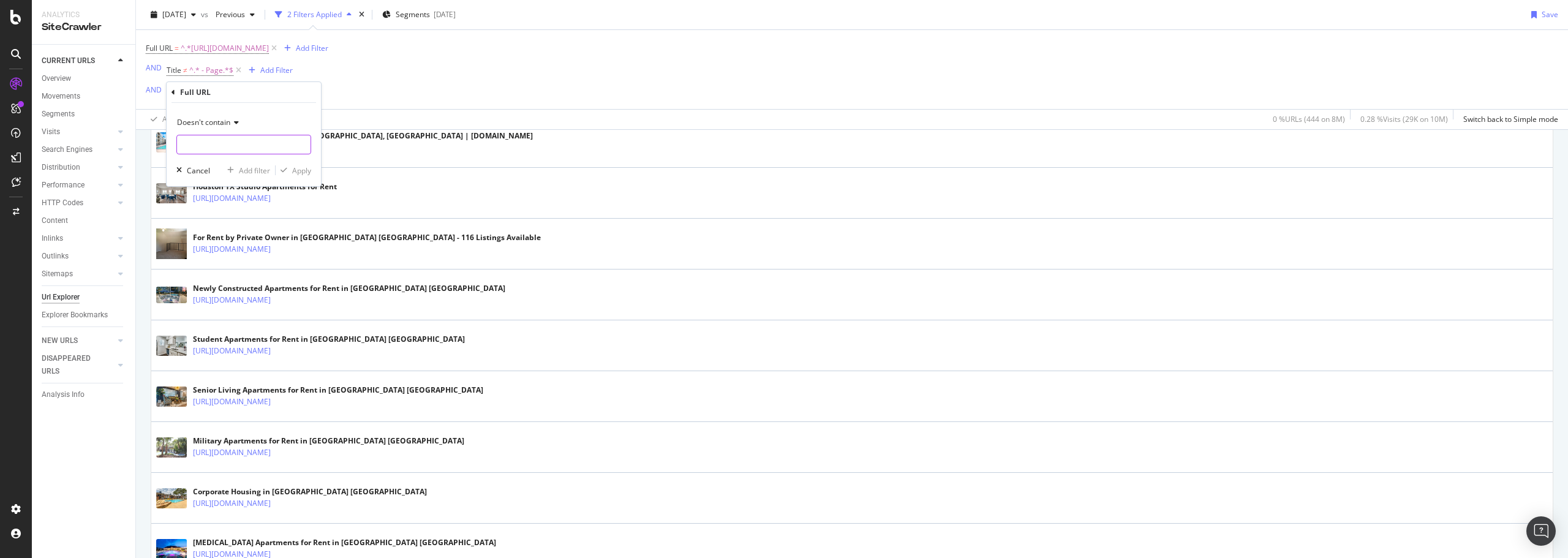
click at [210, 143] on input "text" at bounding box center [243, 145] width 134 height 20
type input "77"
click at [295, 170] on div "Apply" at bounding box center [301, 170] width 19 height 11
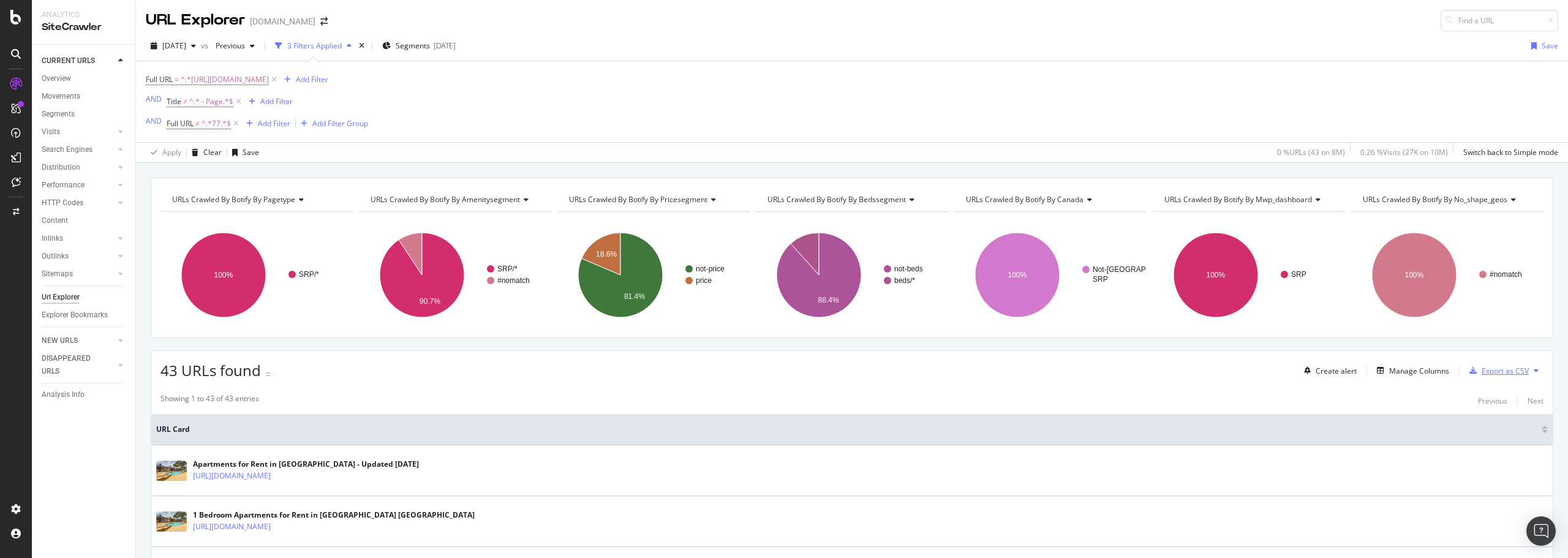
click at [1481, 372] on div "Export as CSV" at bounding box center [1505, 371] width 47 height 11
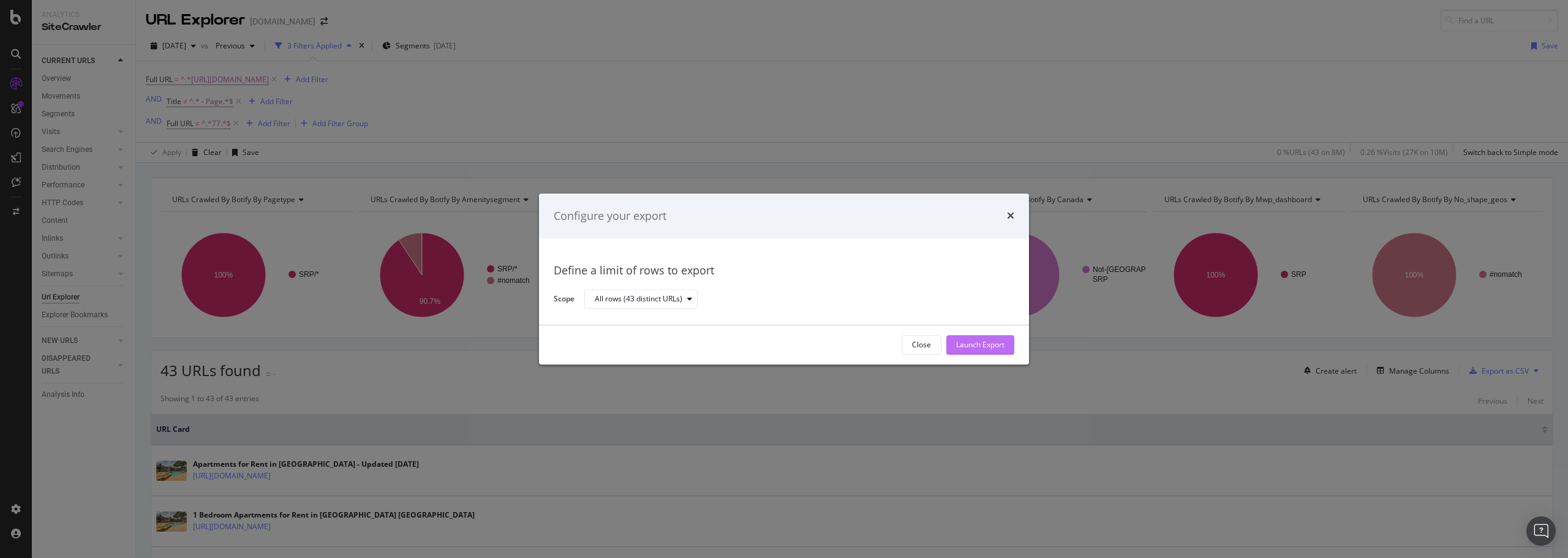
click at [996, 349] on div "Launch Export" at bounding box center [980, 345] width 49 height 11
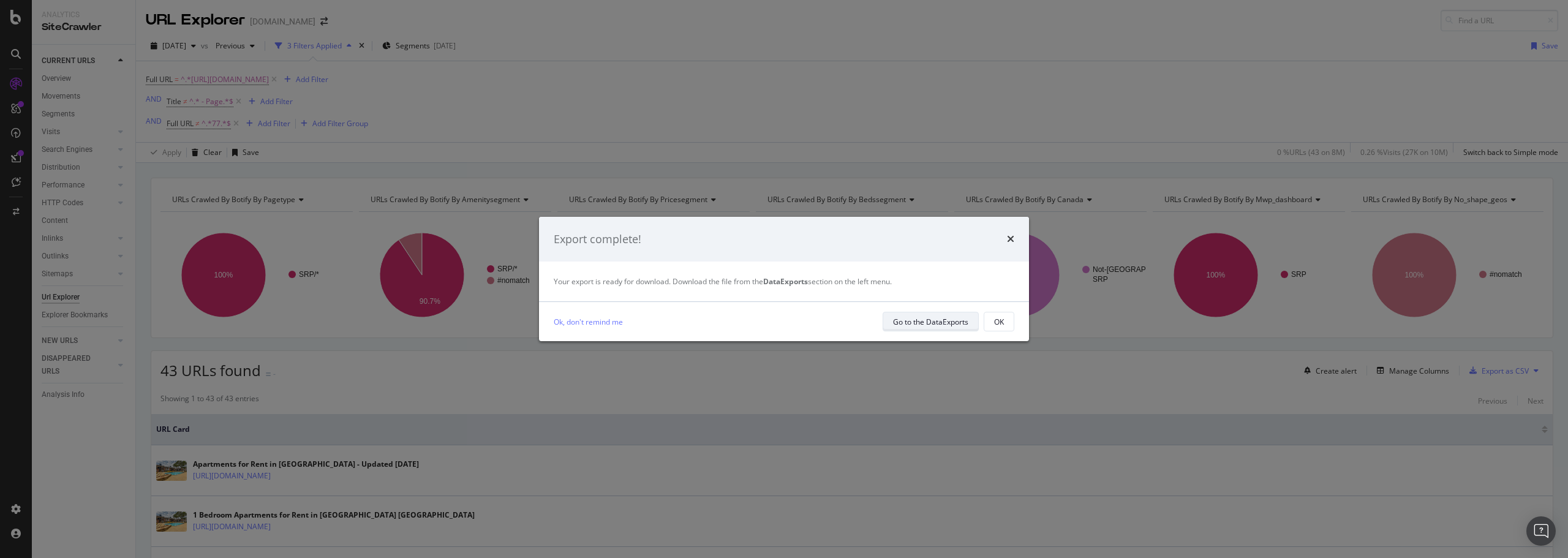
click at [919, 320] on div "Go to the DataExports" at bounding box center [931, 322] width 76 height 11
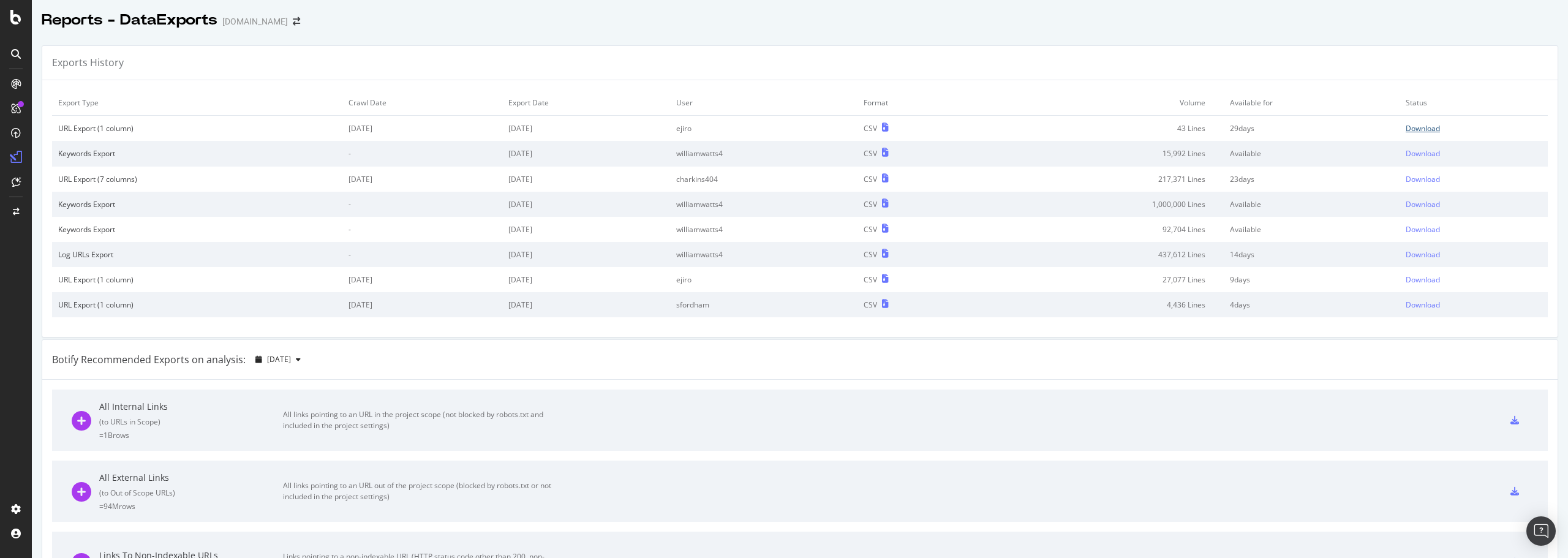
click at [1406, 128] on div "Download" at bounding box center [1423, 128] width 34 height 11
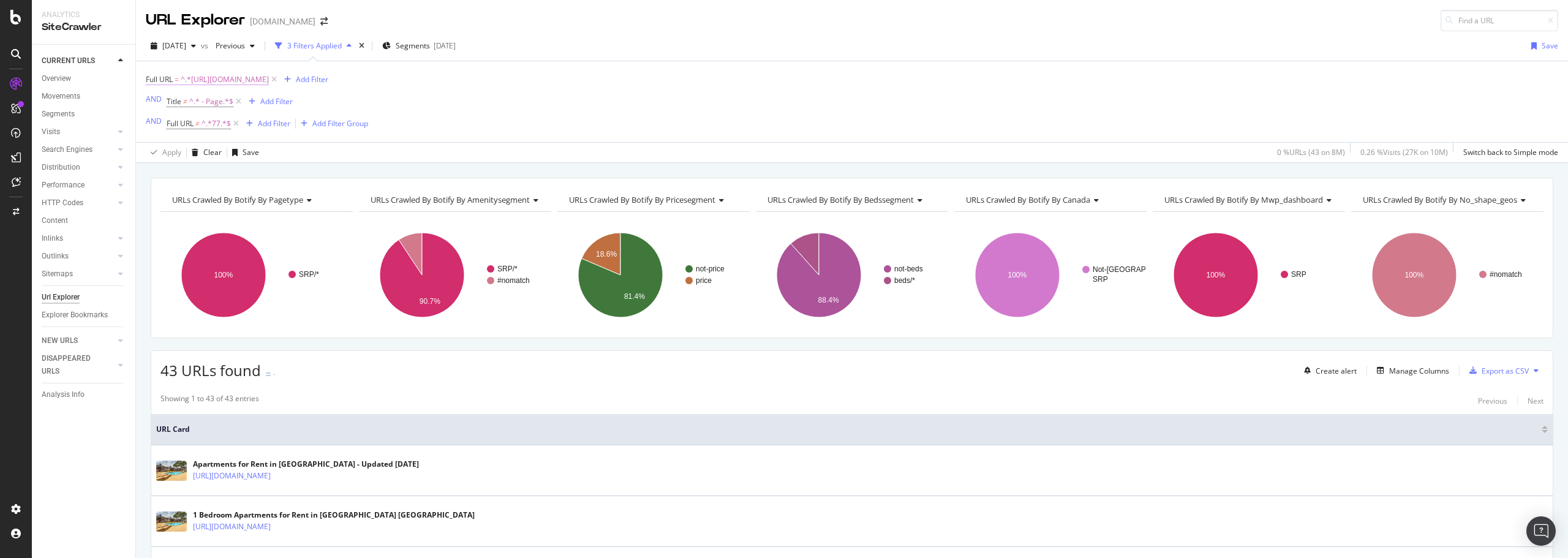
click at [235, 82] on span "^.*[URL][DOMAIN_NAME]" at bounding box center [225, 80] width 88 height 17
click at [233, 137] on input "[URL][DOMAIN_NAME]" at bounding box center [214, 130] width 116 height 20
click at [254, 134] on input "[URL][DOMAIN_NAME]" at bounding box center [214, 130] width 116 height 20
drag, startPoint x: 260, startPoint y: 132, endPoint x: 122, endPoint y: 122, distance: 138.4
click at [122, 122] on body "Analytics SiteCrawler CURRENT URLS Overview Movements Segments Visits Analysis …" at bounding box center [784, 279] width 1568 height 558
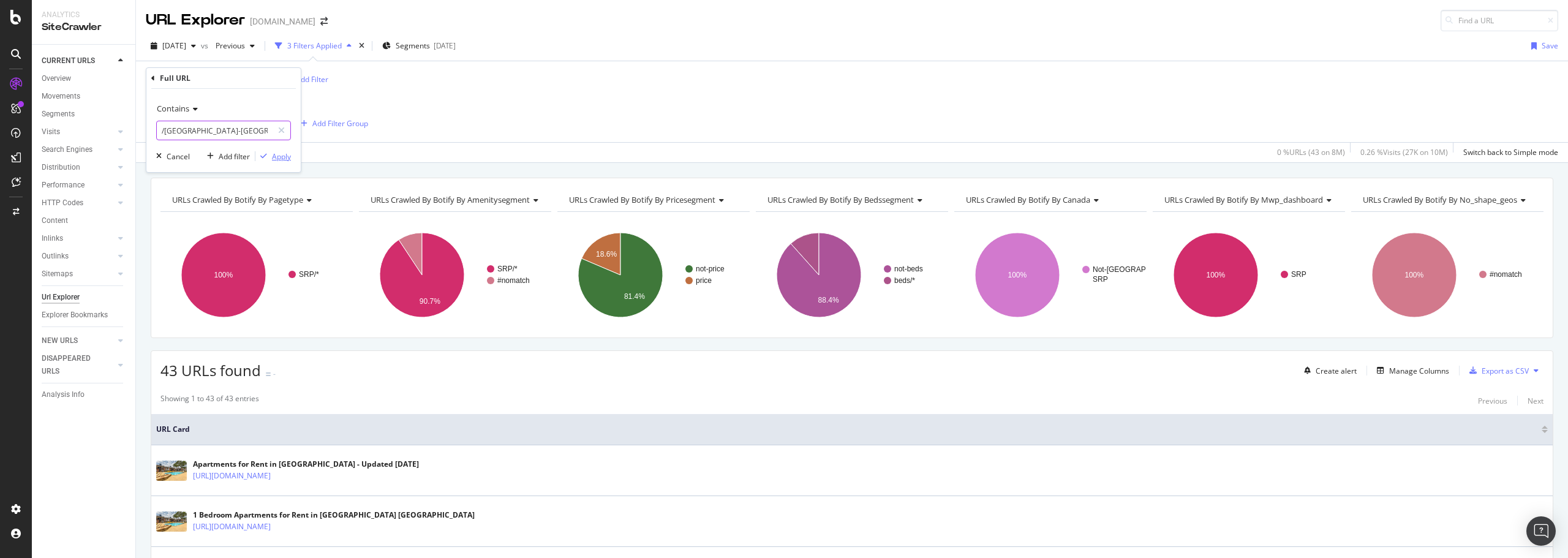
type input "/[GEOGRAPHIC_DATA]-[GEOGRAPHIC_DATA]"
click at [275, 159] on div "Apply" at bounding box center [281, 157] width 19 height 11
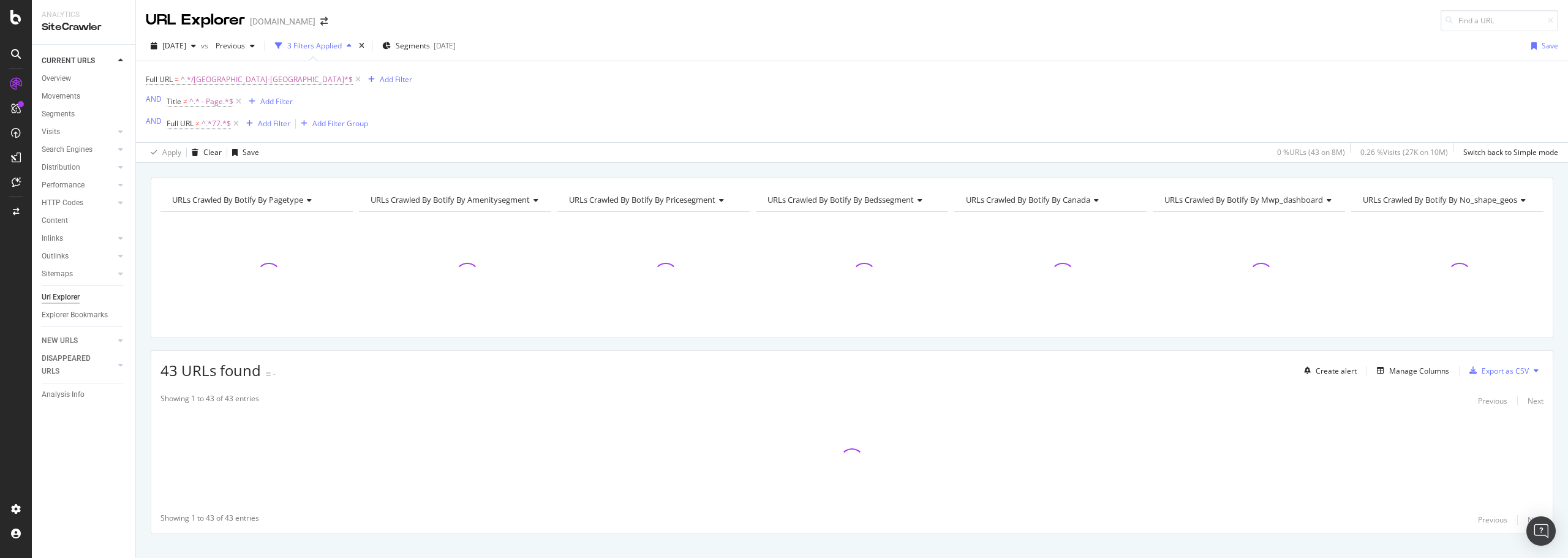
click at [747, 556] on div "URLs Crawled By Botify By pagetype Chart (by Value) Table Expand Export as CSV …" at bounding box center [852, 377] width 1432 height 399
